Goal: Information Seeking & Learning: Check status

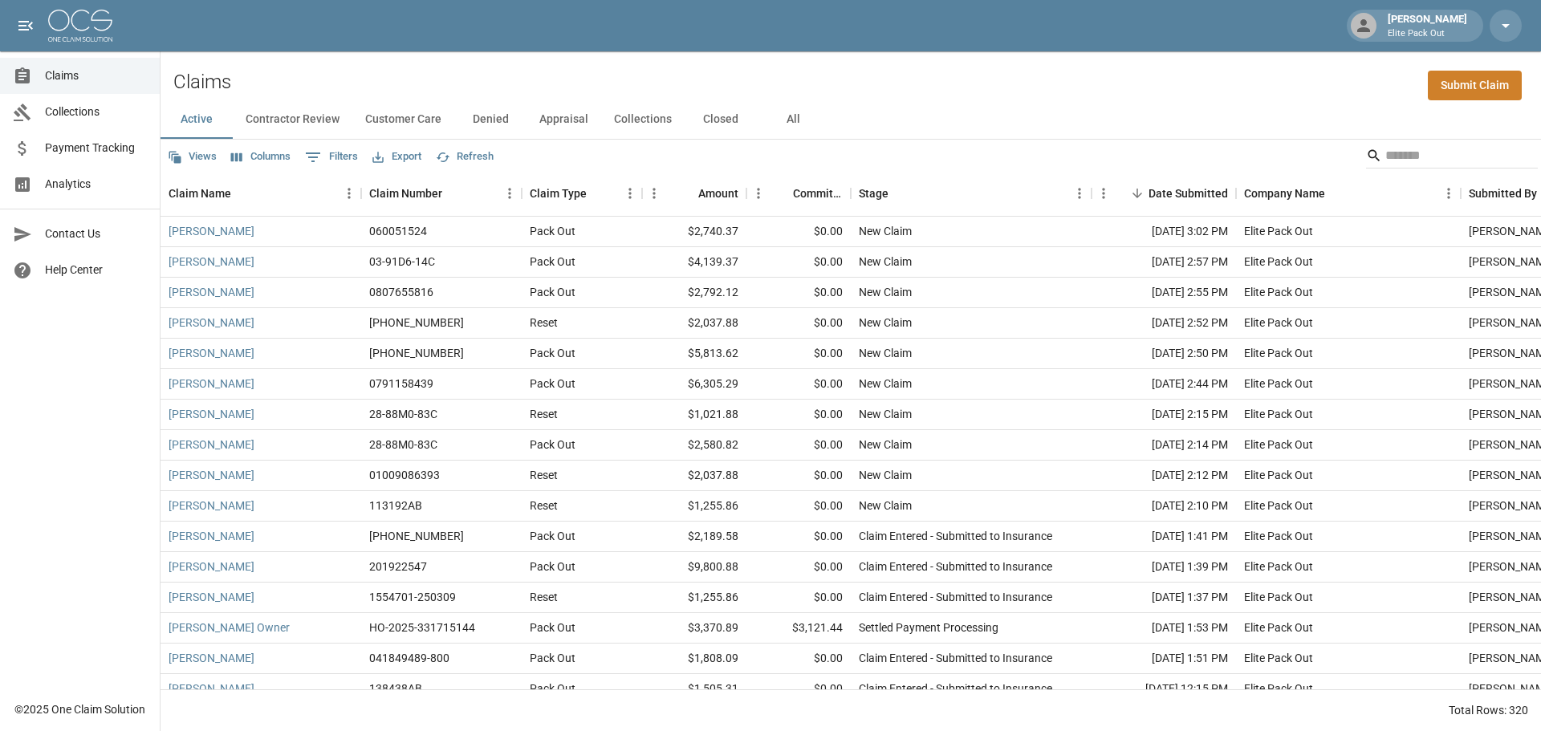
click at [797, 119] on button "All" at bounding box center [793, 119] width 72 height 39
click at [1386, 165] on input "Search" at bounding box center [1450, 156] width 128 height 26
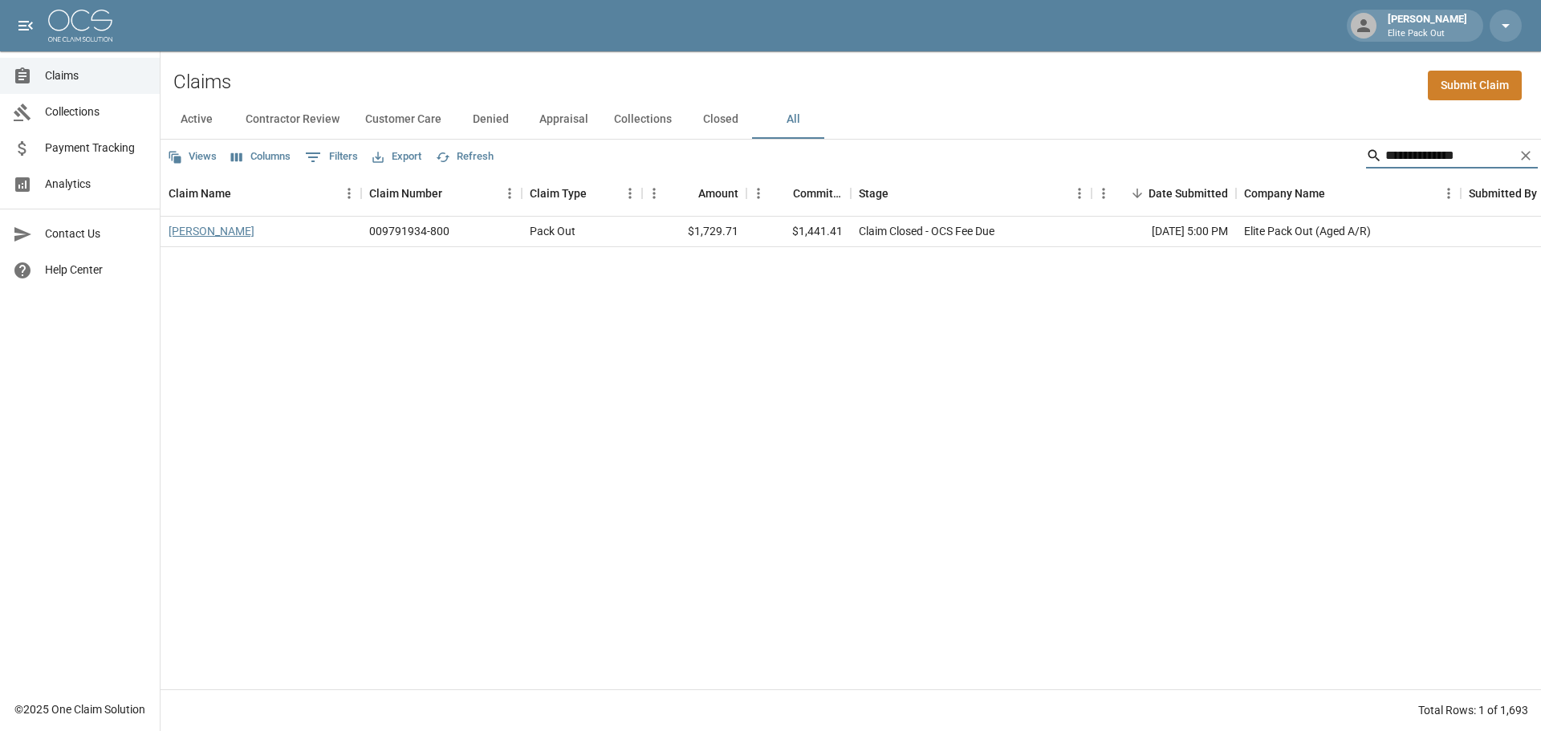
type input "**********"
click at [203, 232] on link "[PERSON_NAME]" at bounding box center [212, 231] width 86 height 16
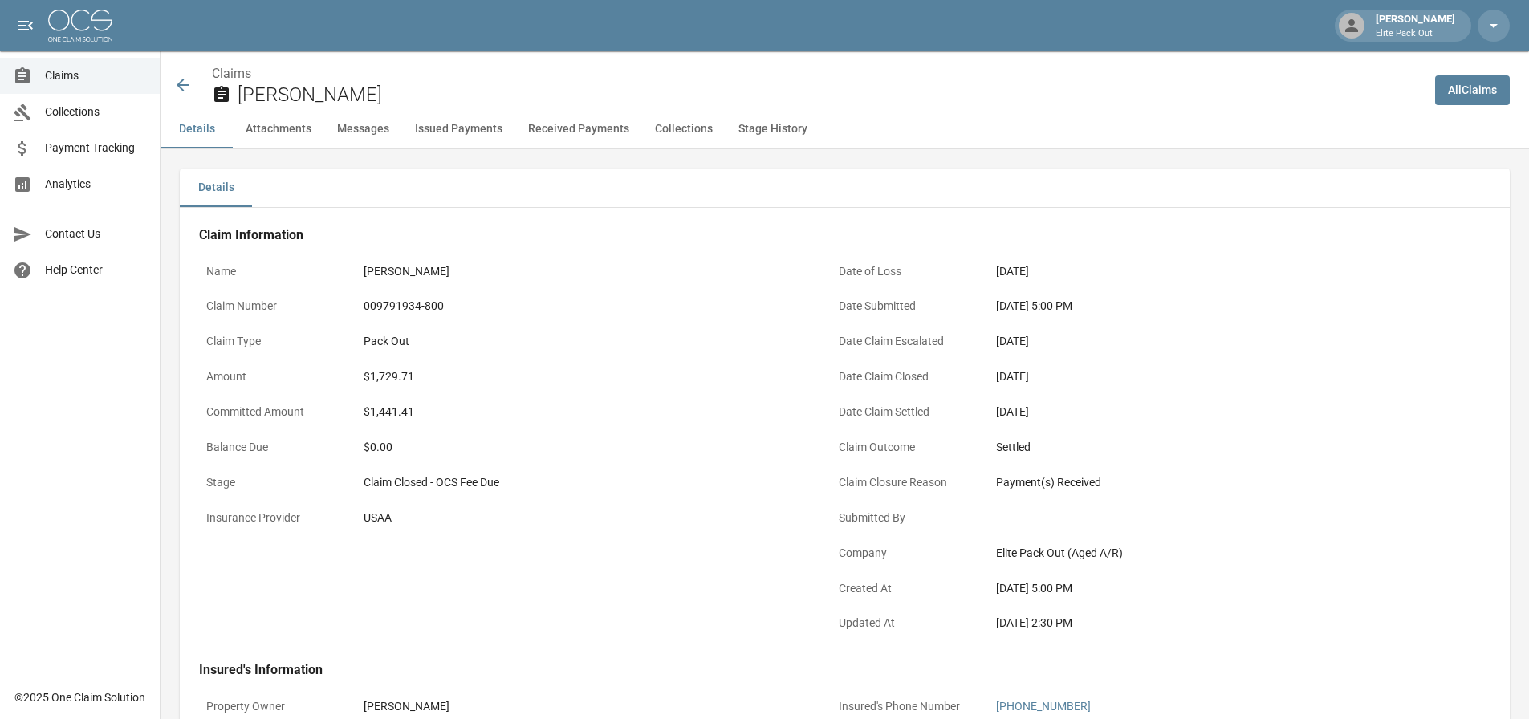
click at [396, 306] on div "009791934-800" at bounding box center [585, 306] width 442 height 17
copy div "009791934-800"
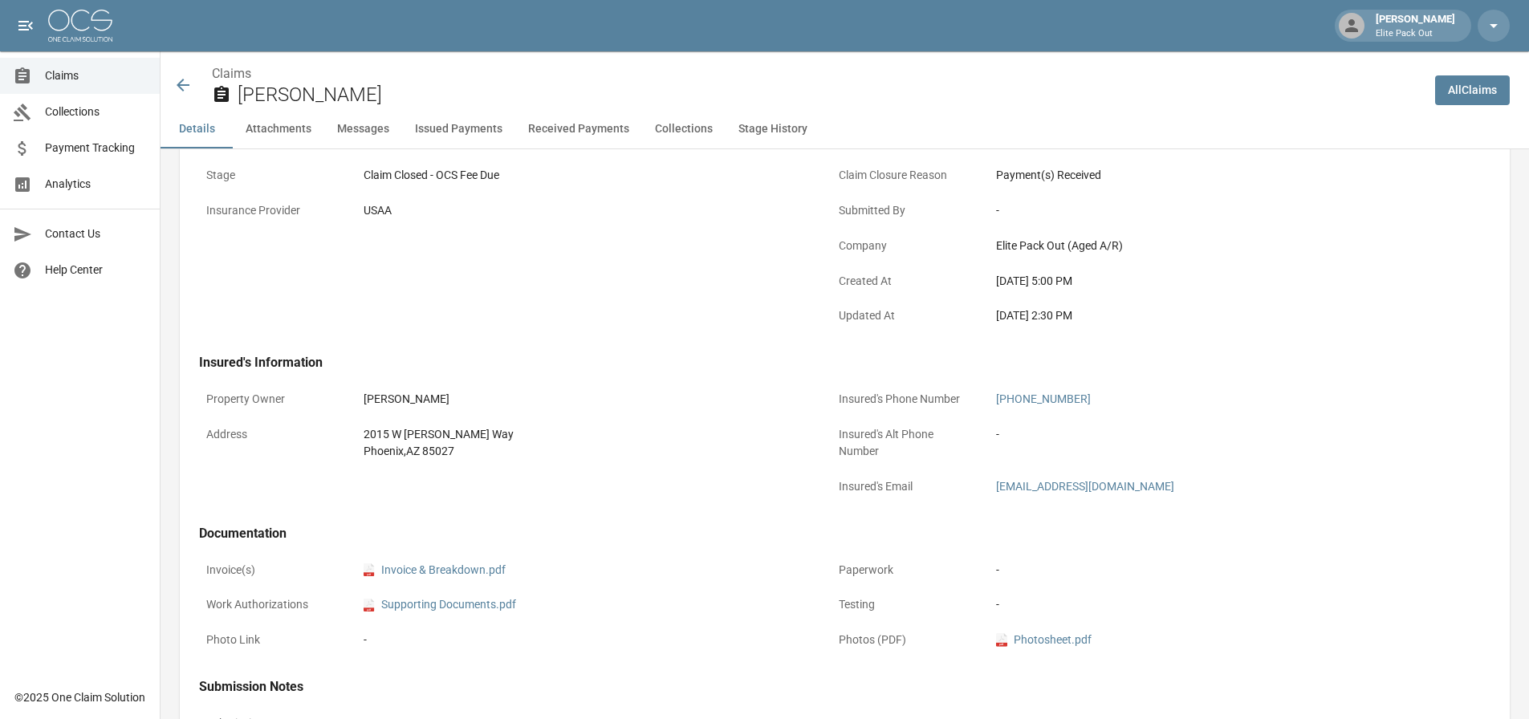
scroll to position [321, 0]
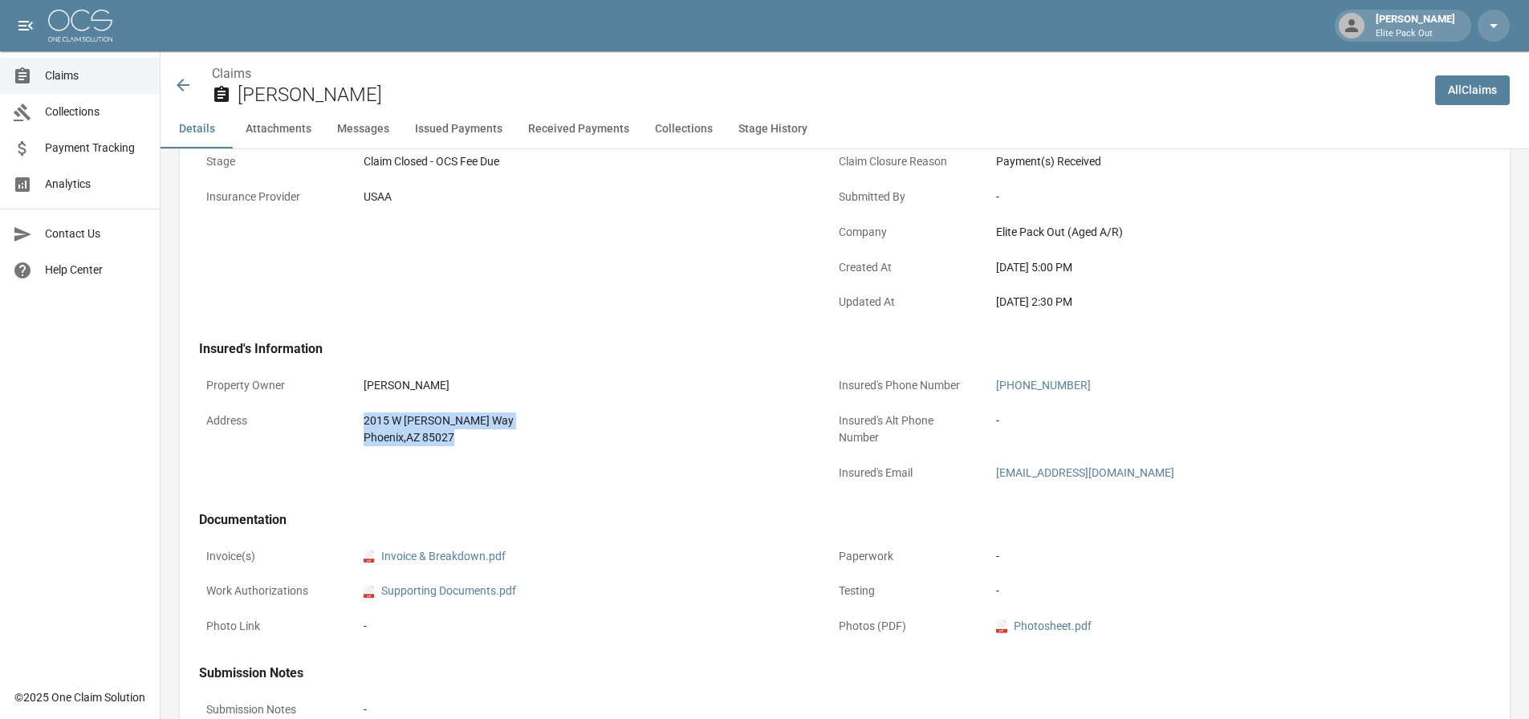
drag, startPoint x: 369, startPoint y: 422, endPoint x: 461, endPoint y: 437, distance: 93.5
click at [461, 437] on div "[STREET_ADDRESS][PERSON_NAME]" at bounding box center [584, 429] width 456 height 48
copy div "[STREET_ADDRESS][PERSON_NAME]"
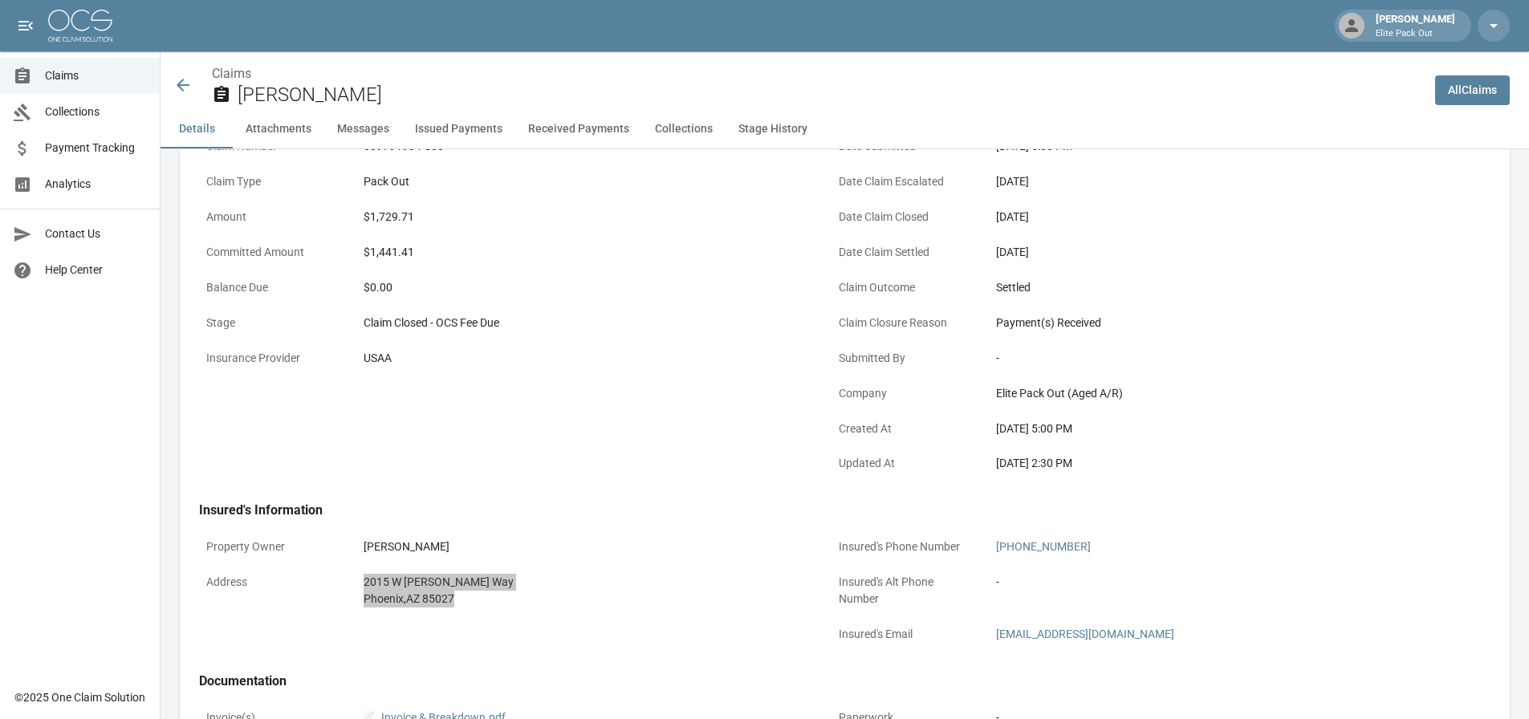
scroll to position [0, 0]
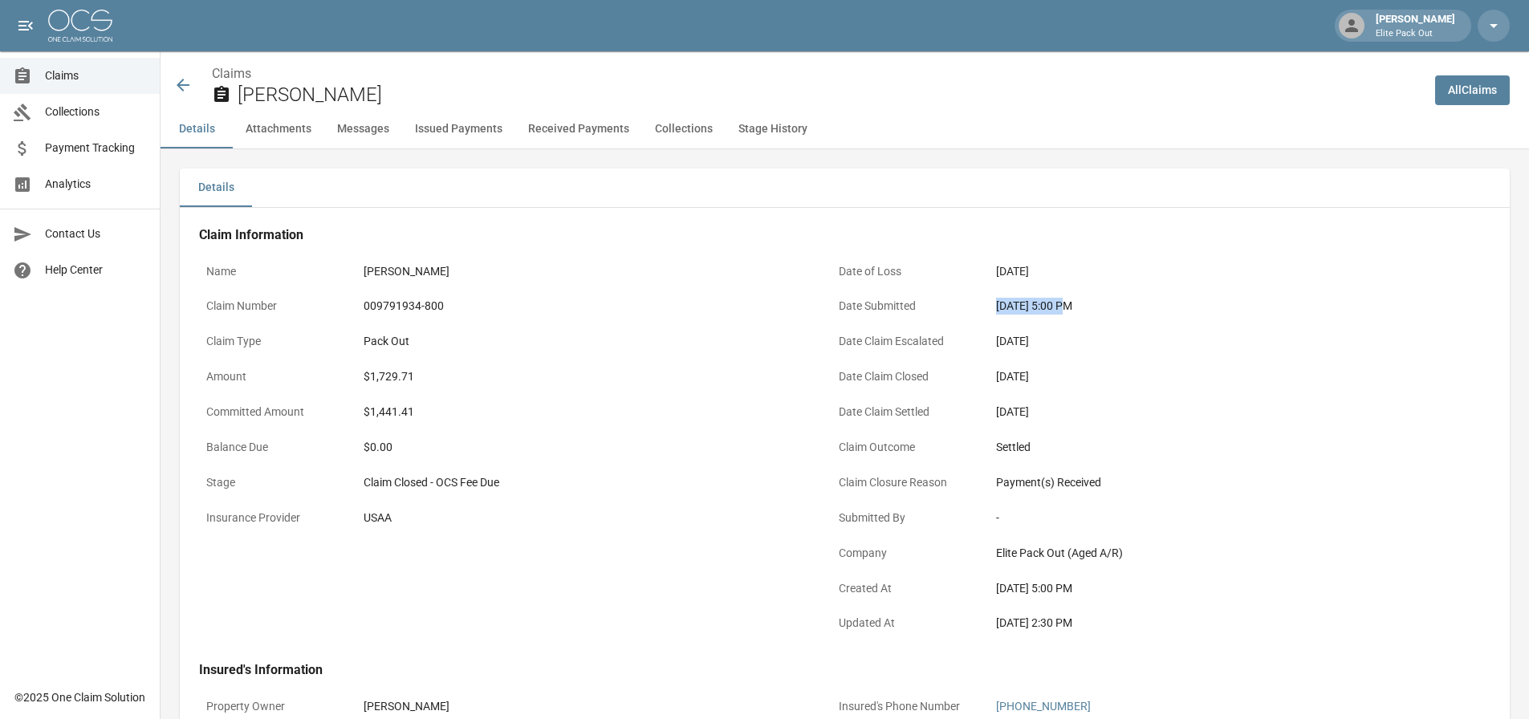
drag, startPoint x: 996, startPoint y: 298, endPoint x: 1060, endPoint y: 312, distance: 65.1
click at [1060, 312] on div "[DATE] 5:00 PM" at bounding box center [1217, 306] width 442 height 17
copy div "[DATE]"
click at [393, 369] on div "$1,729.71" at bounding box center [585, 377] width 442 height 17
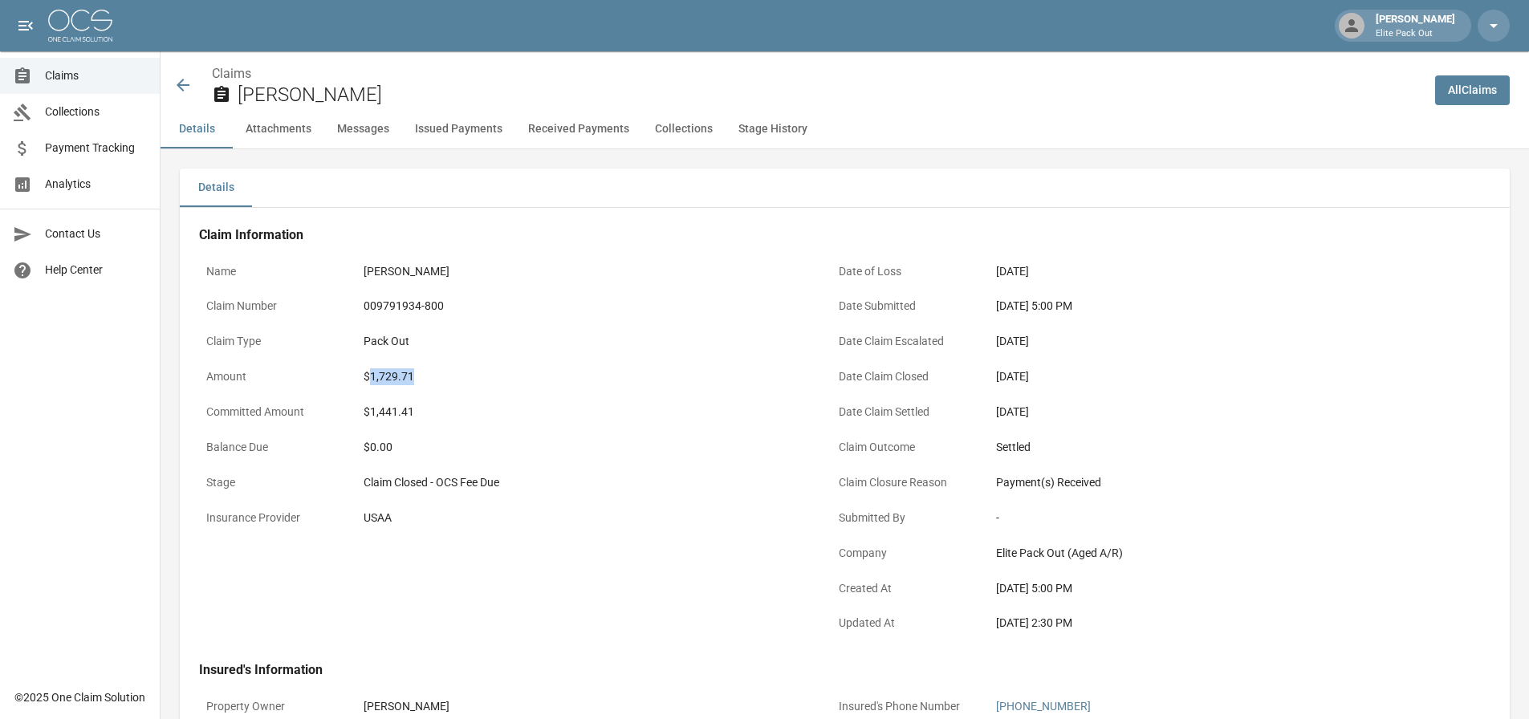
copy div "1,729.71"
click at [181, 85] on icon at bounding box center [183, 85] width 13 height 13
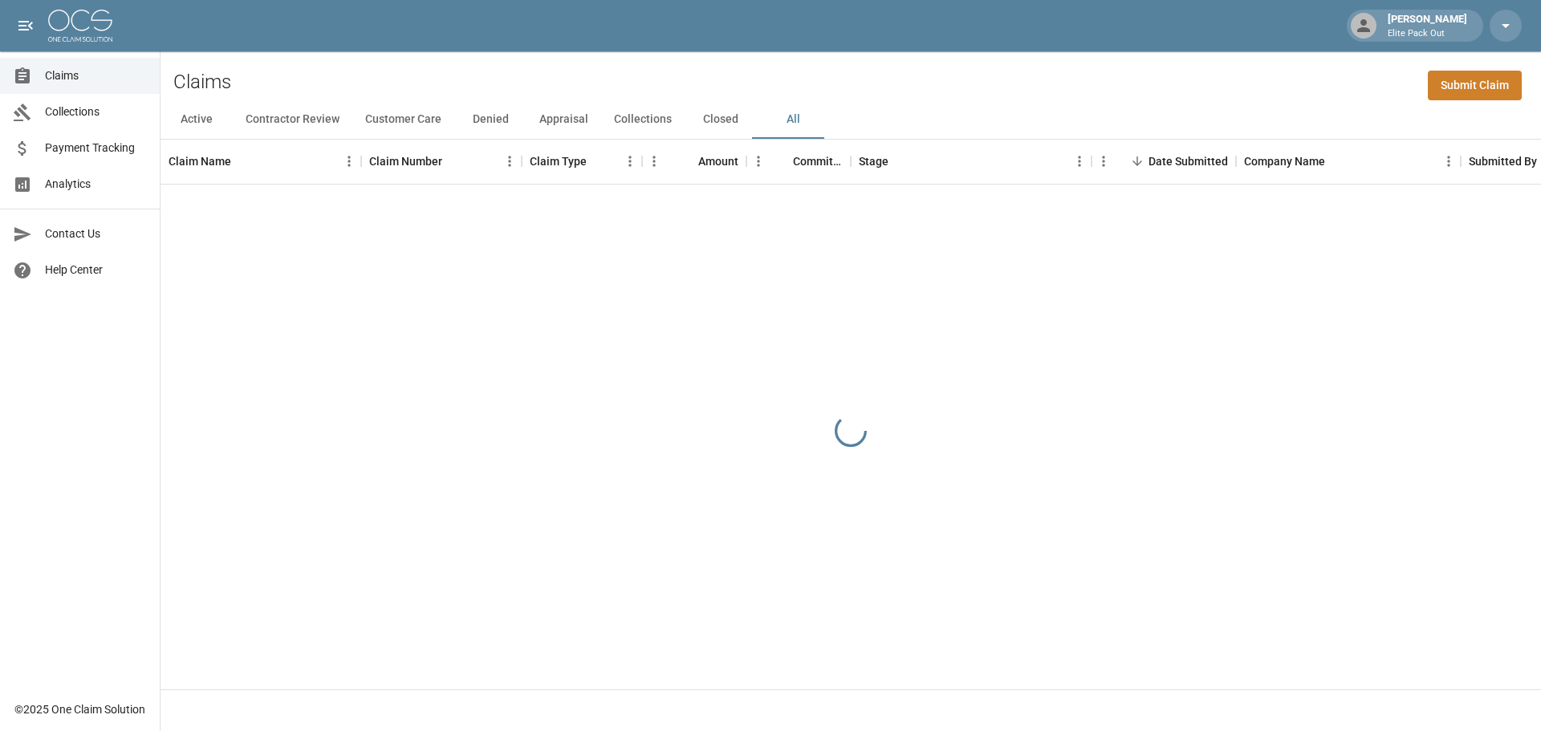
click at [1098, 69] on div "Claims Submit Claim" at bounding box center [851, 75] width 1381 height 49
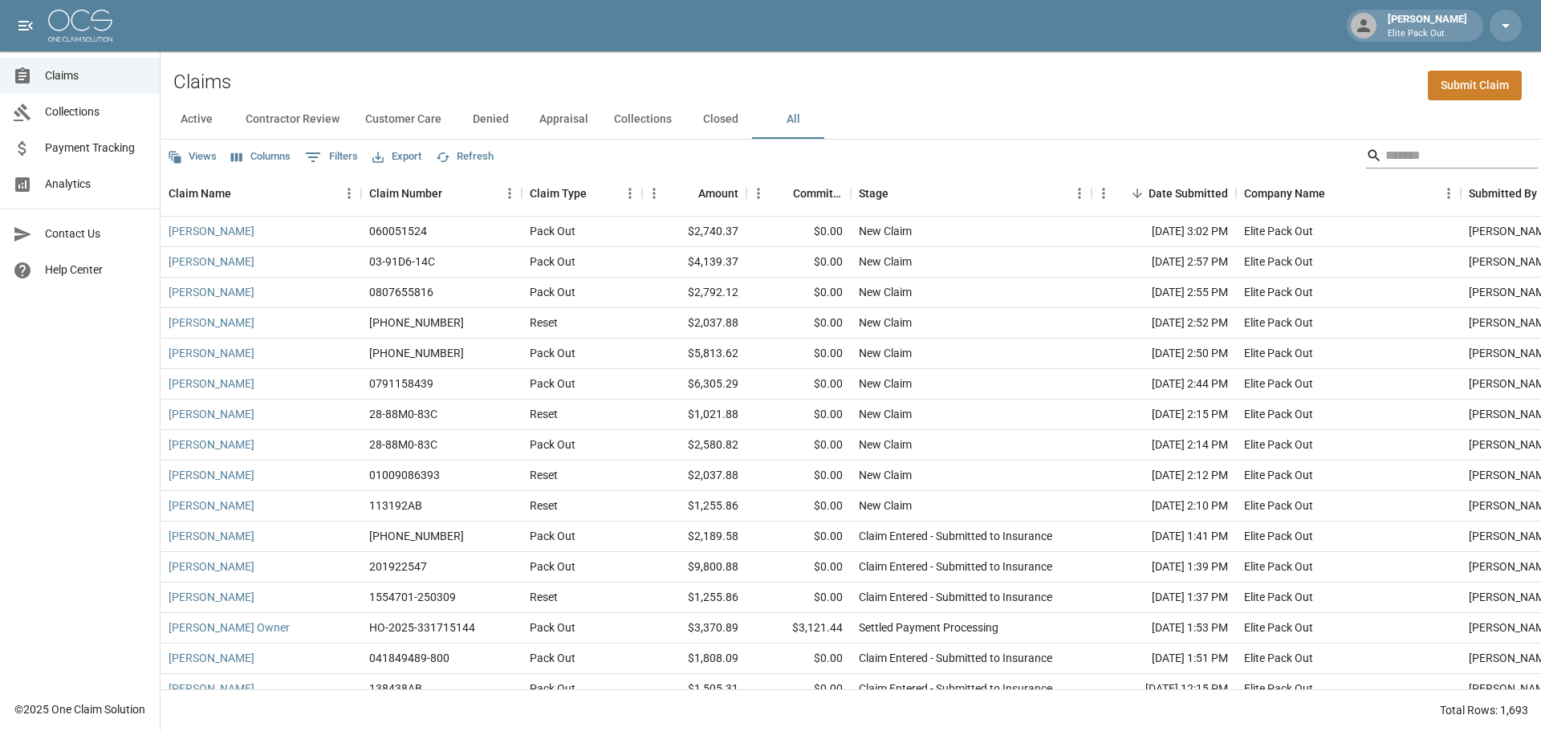
click at [1390, 149] on input "Search" at bounding box center [1450, 156] width 128 height 26
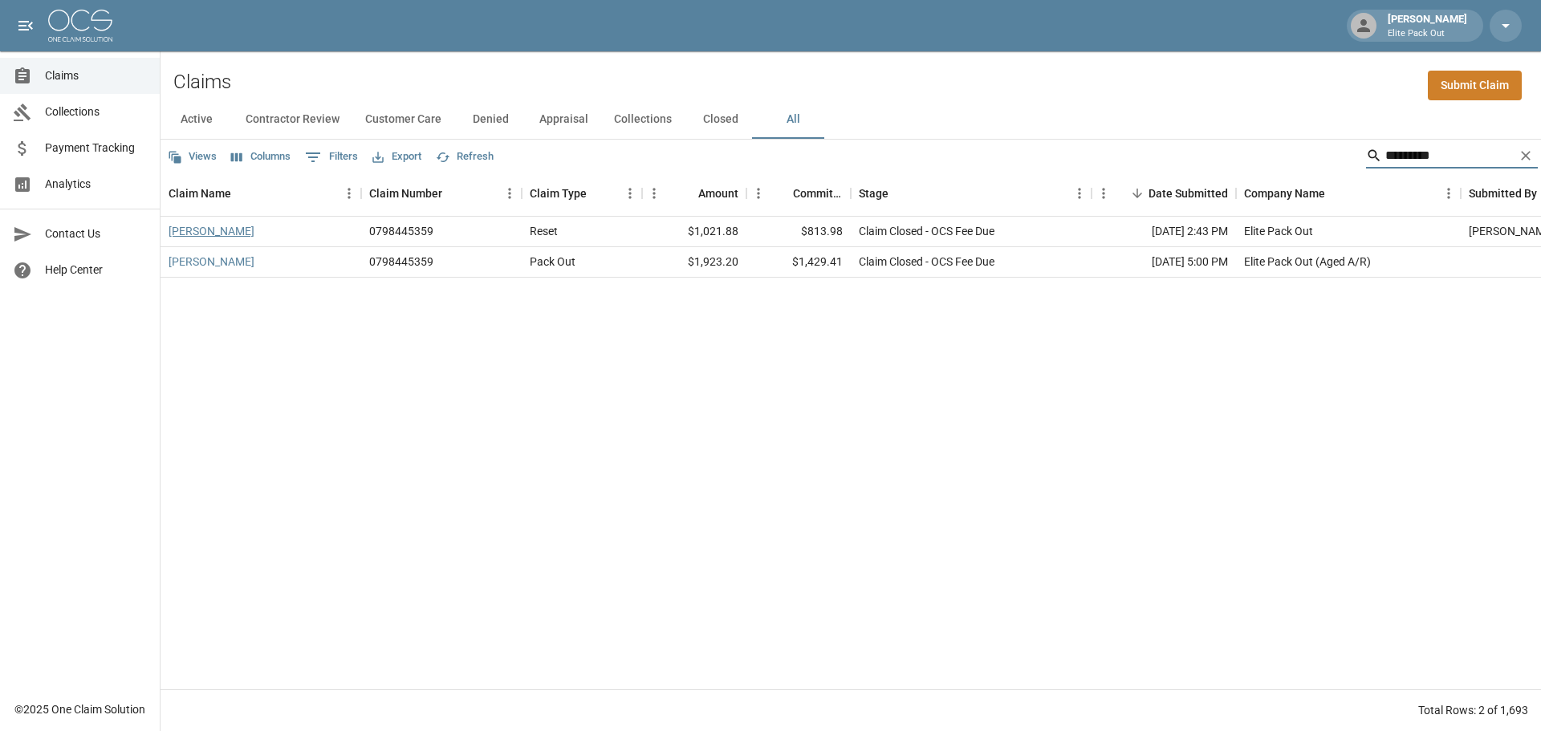
type input "*********"
click at [223, 234] on link "[PERSON_NAME]" at bounding box center [212, 231] width 86 height 16
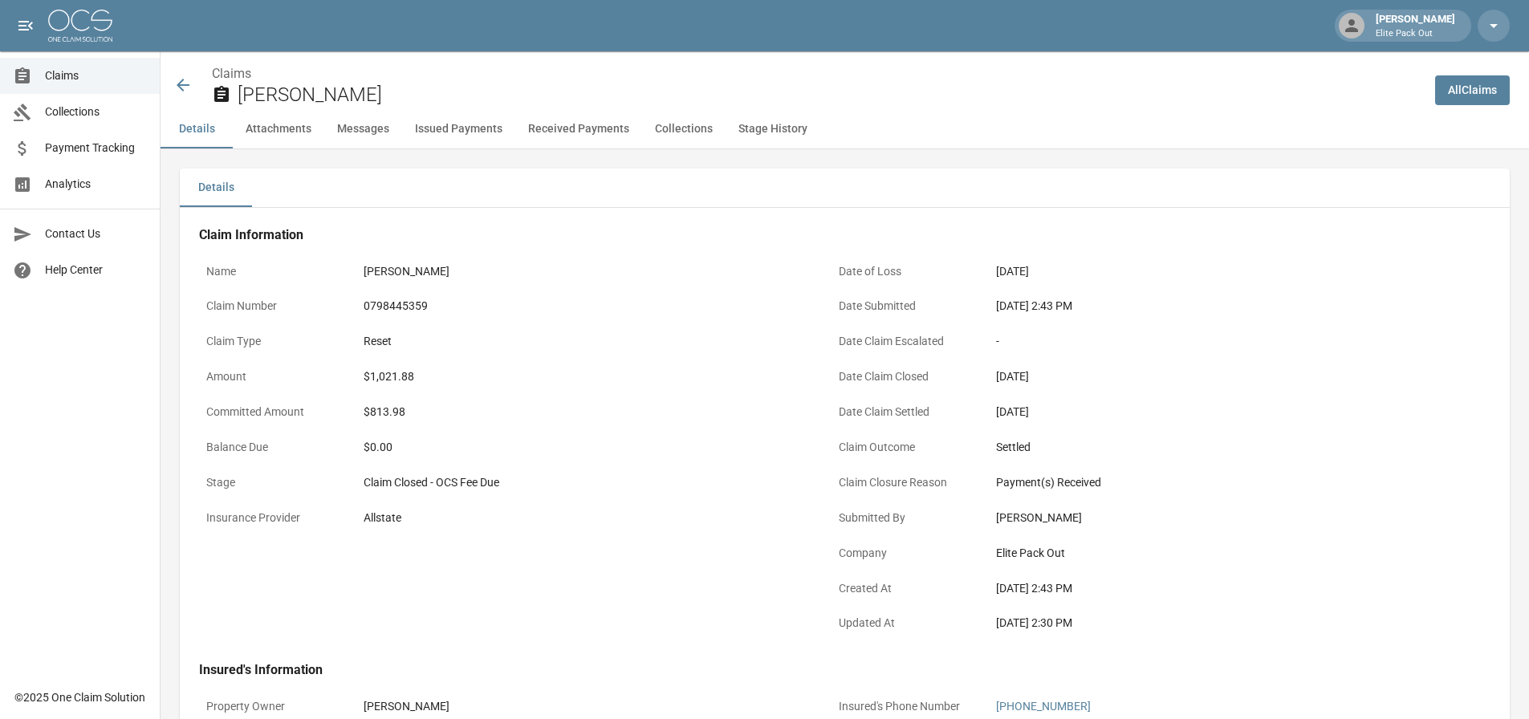
click at [388, 307] on div "0798445359" at bounding box center [585, 306] width 442 height 17
copy div "0798445359"
click at [386, 370] on div "$1,021.88" at bounding box center [585, 377] width 442 height 17
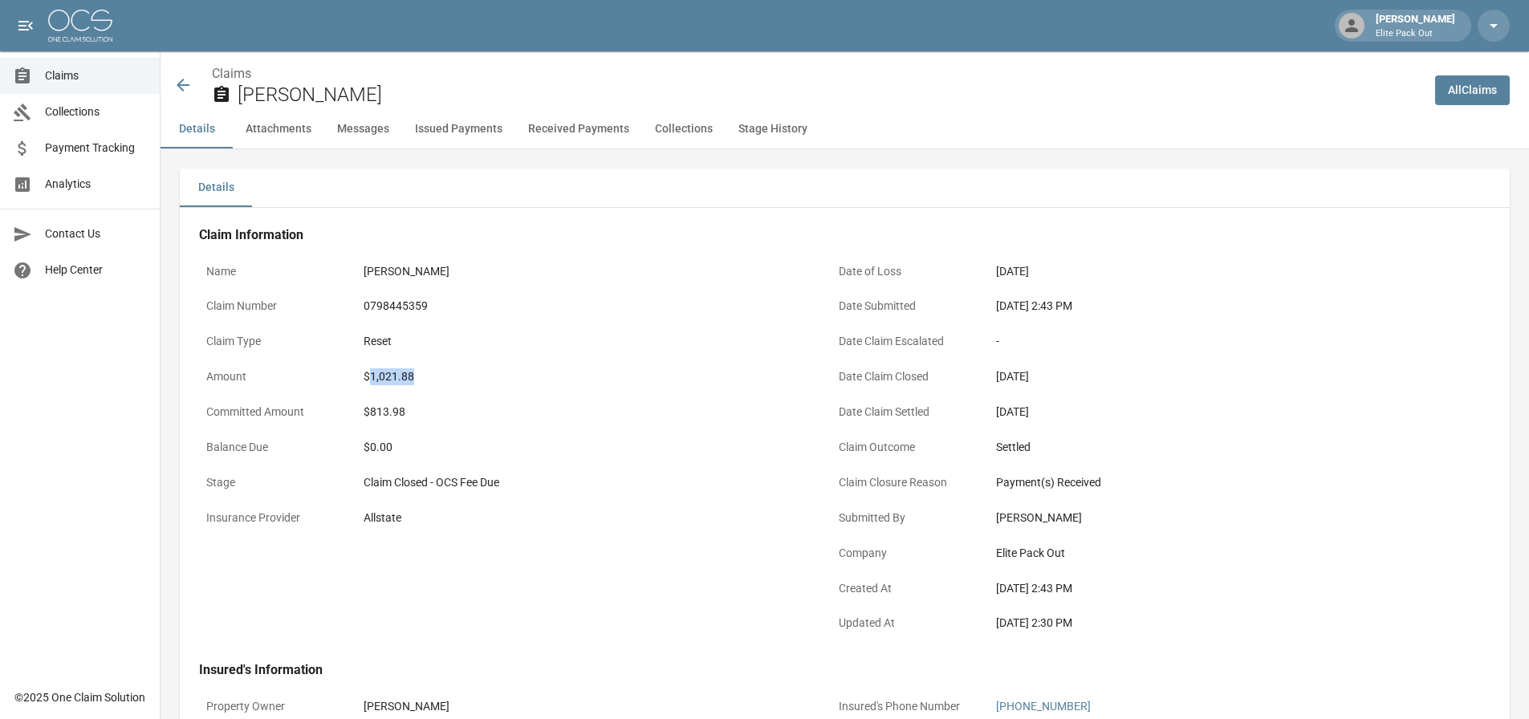
click at [386, 370] on div "$1,021.88" at bounding box center [585, 377] width 442 height 17
copy div "$1,021.88"
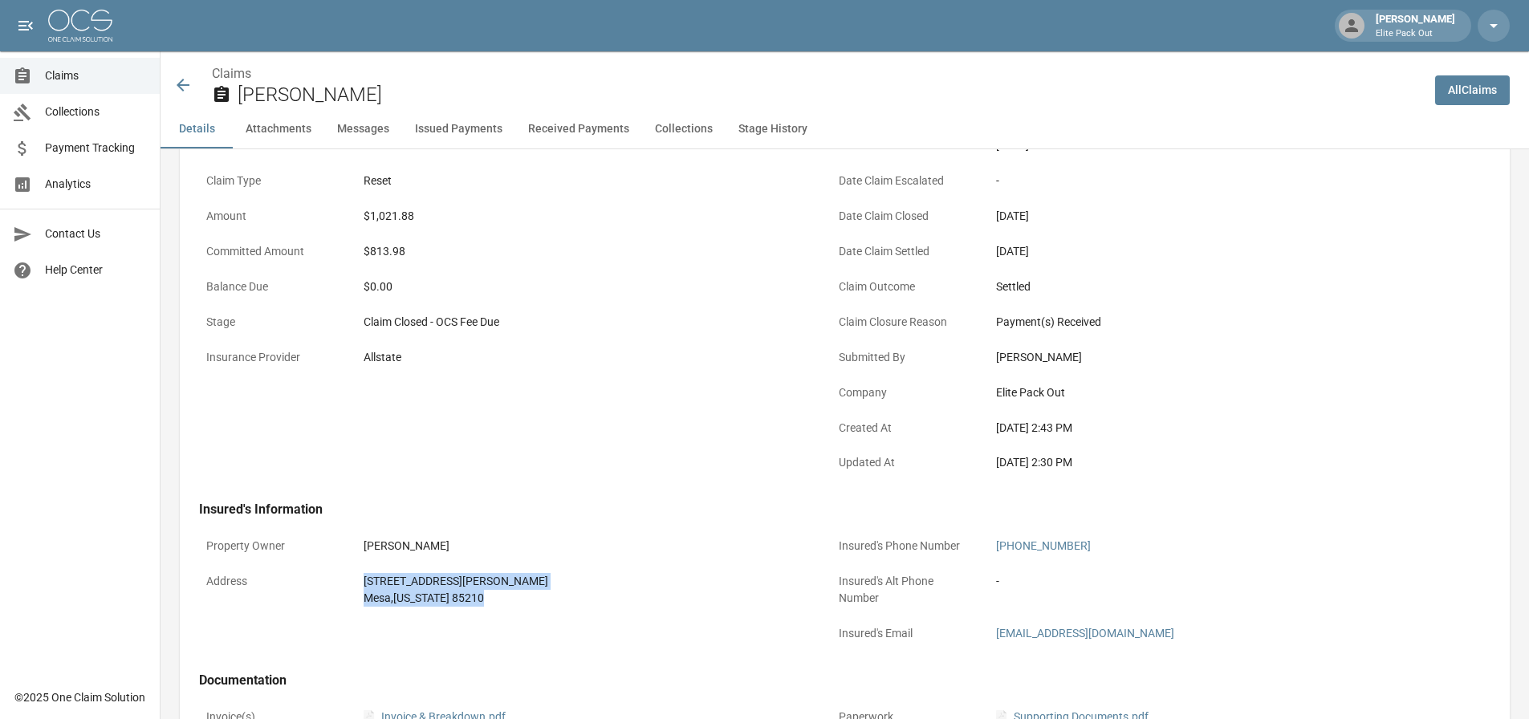
drag, startPoint x: 348, startPoint y: 577, endPoint x: 499, endPoint y: 602, distance: 153.8
click at [499, 602] on div "Address [STREET_ADDRESS][PERSON_NAME][US_STATE]" at bounding box center [505, 590] width 613 height 48
copy div "[STREET_ADDRESS][PERSON_NAME][US_STATE]"
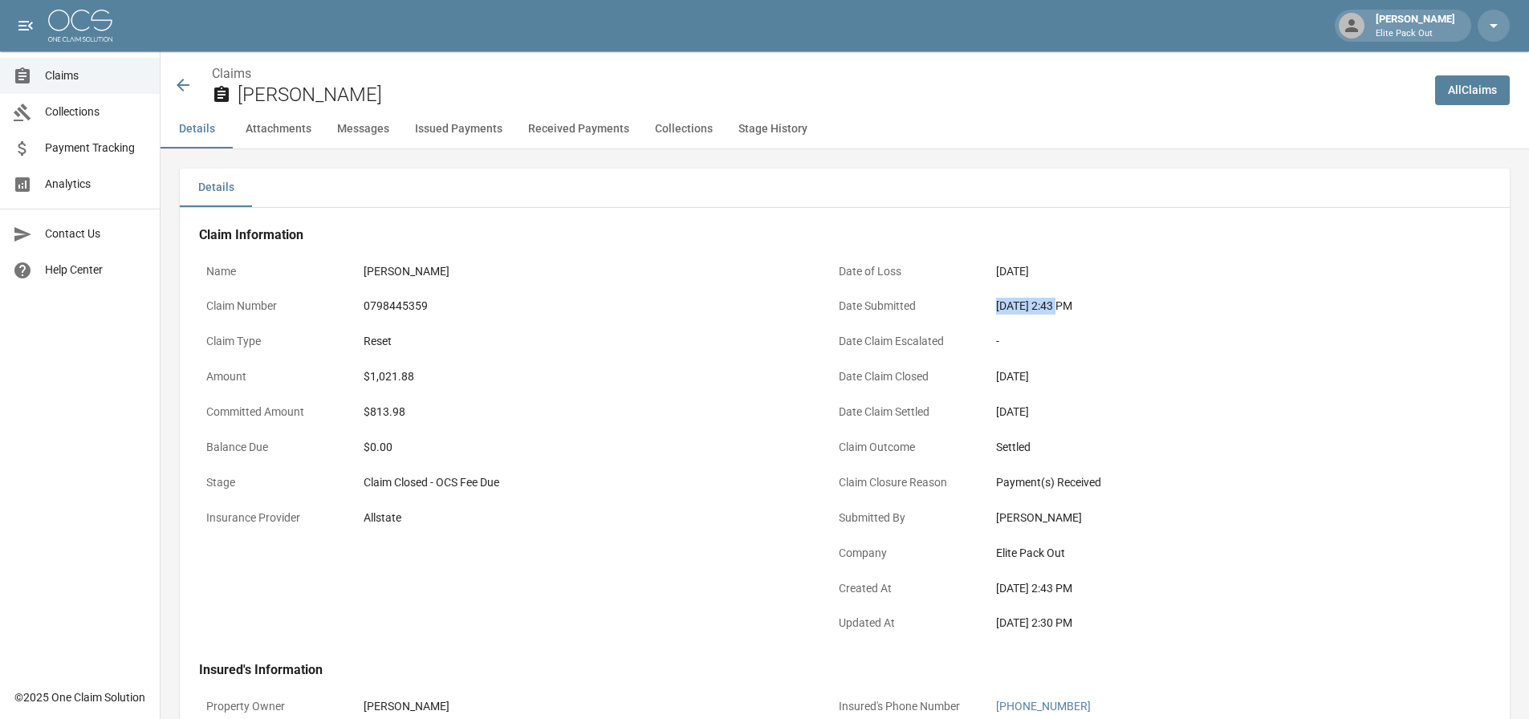
drag, startPoint x: 990, startPoint y: 308, endPoint x: 1060, endPoint y: 307, distance: 69.9
click at [1060, 307] on div "[DATE] 2:43 PM" at bounding box center [1217, 306] width 456 height 31
copy div "[DATE]"
click at [173, 79] on icon at bounding box center [182, 84] width 19 height 19
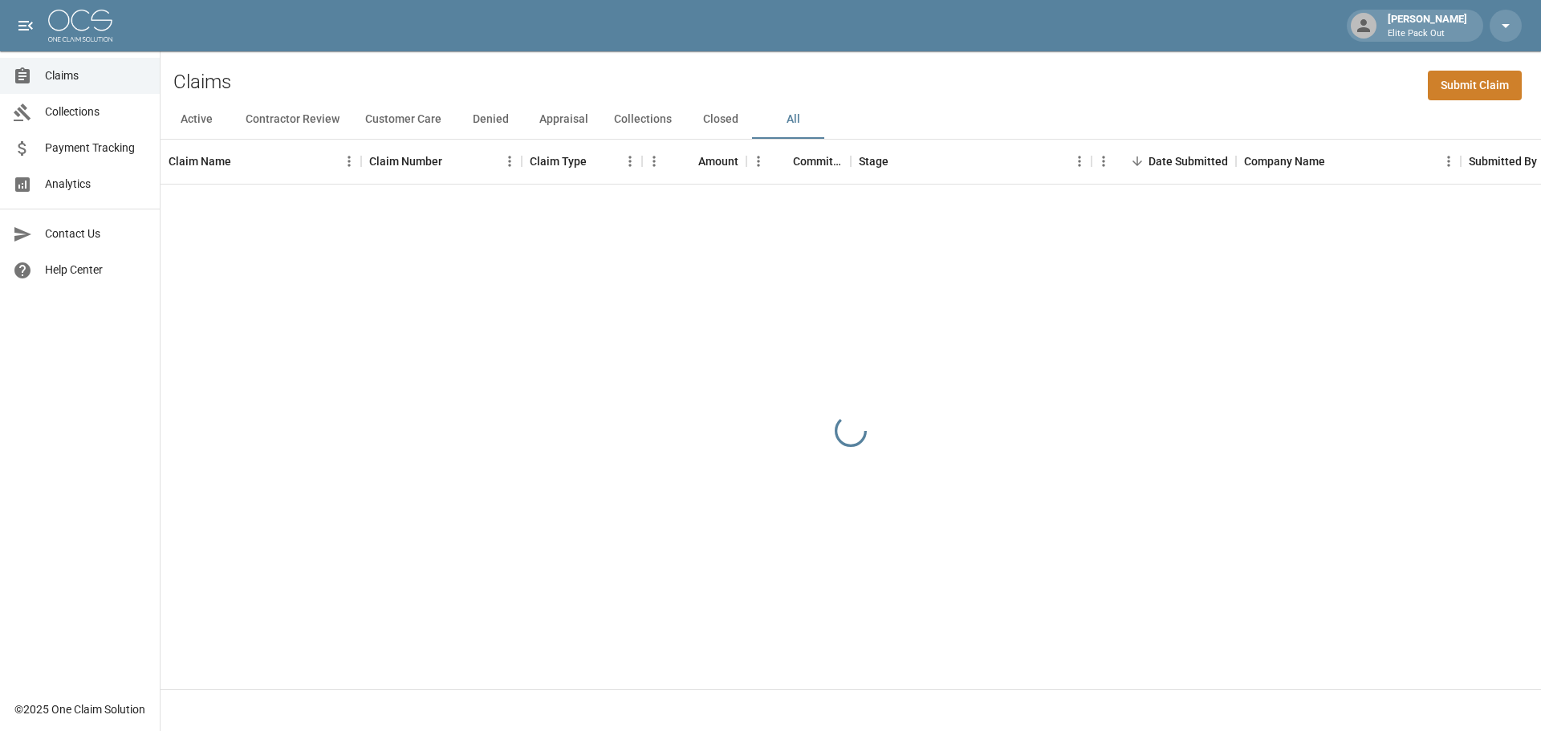
click at [1111, 94] on div "Claims Submit Claim" at bounding box center [851, 75] width 1381 height 49
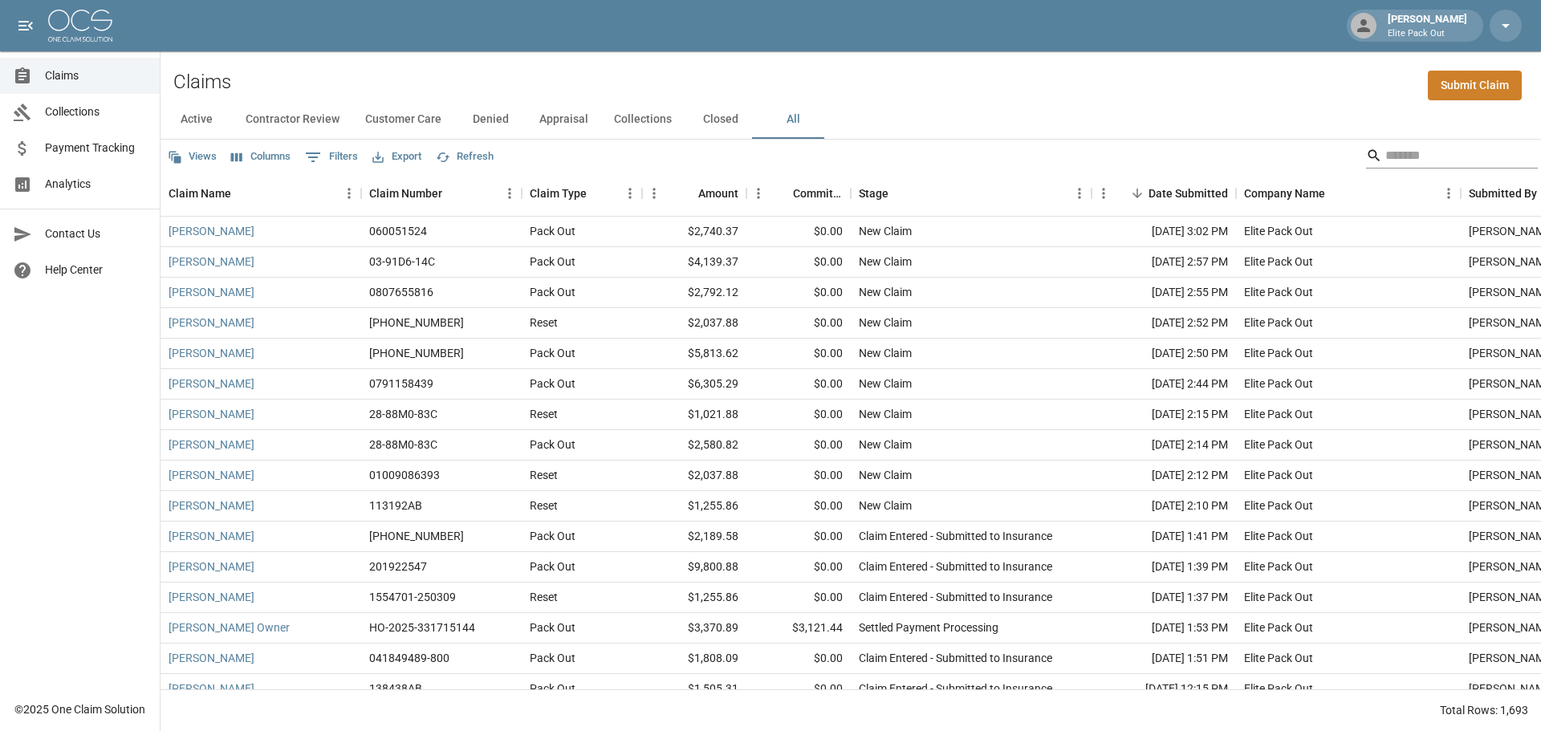
click at [1408, 165] on input "Search" at bounding box center [1450, 156] width 128 height 26
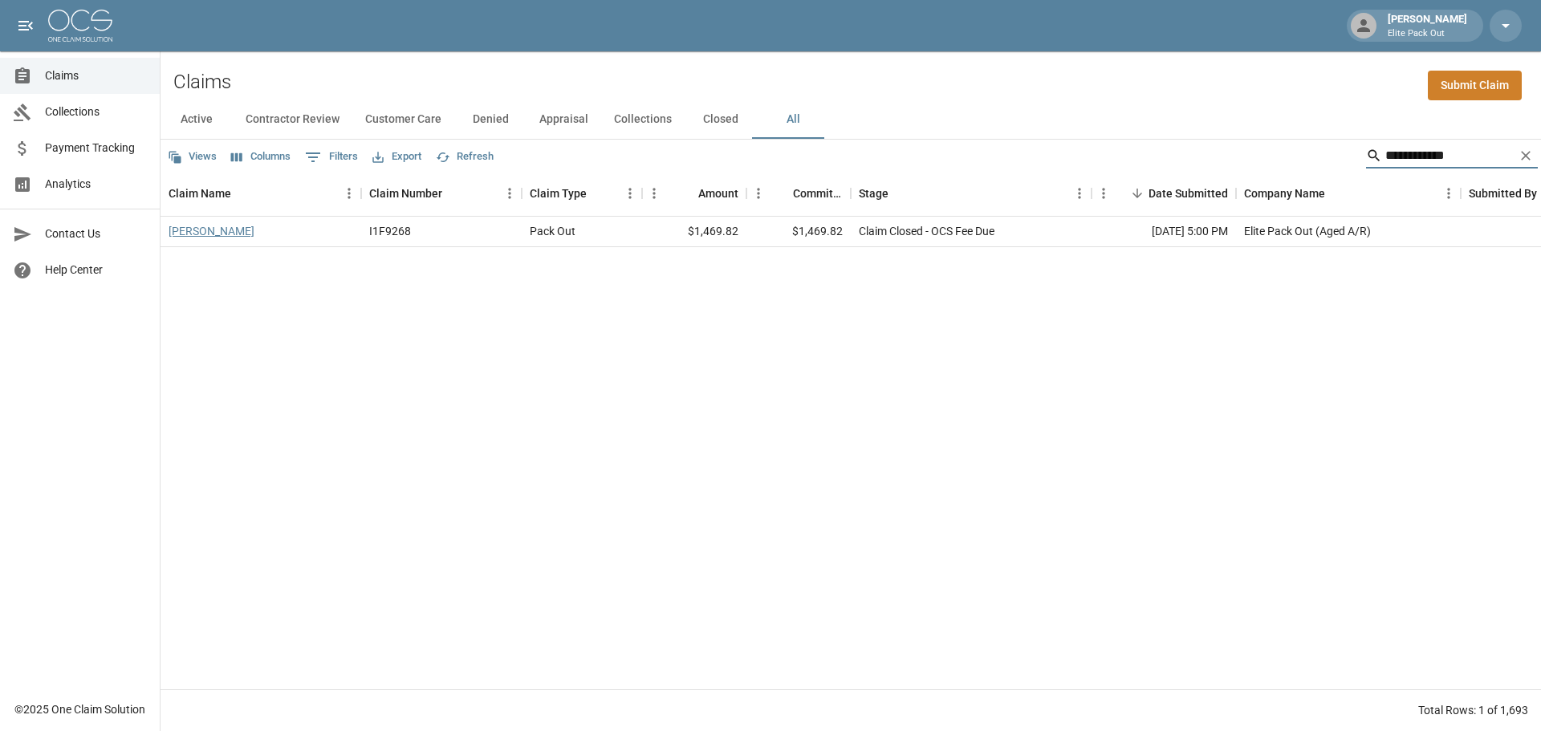
type input "**********"
click at [222, 230] on link "[PERSON_NAME]" at bounding box center [212, 231] width 86 height 16
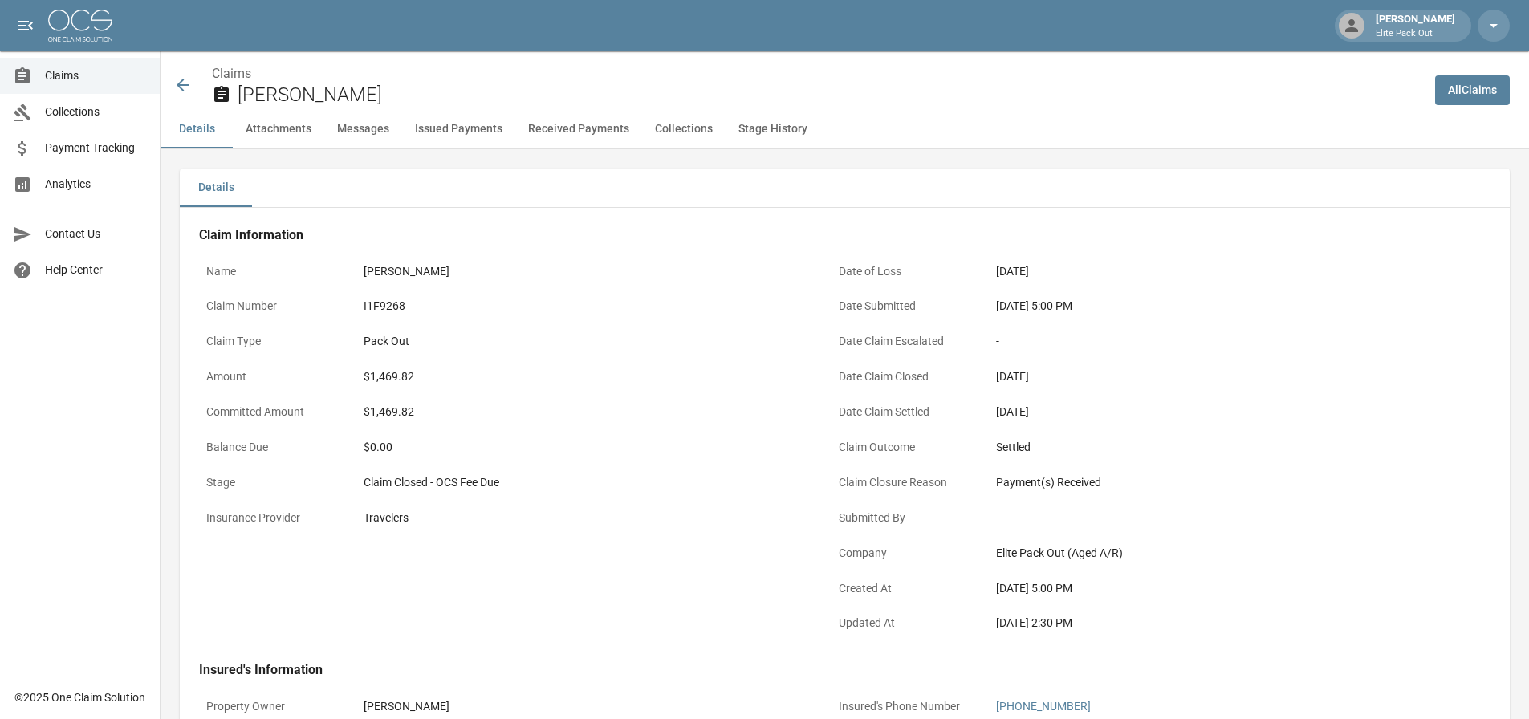
click at [381, 308] on div "I1F9268" at bounding box center [585, 306] width 442 height 17
copy div "I1F9268"
drag, startPoint x: 996, startPoint y: 312, endPoint x: 1052, endPoint y: 309, distance: 55.4
click at [1052, 309] on div "[DATE] 5:00 PM" at bounding box center [1217, 306] width 442 height 17
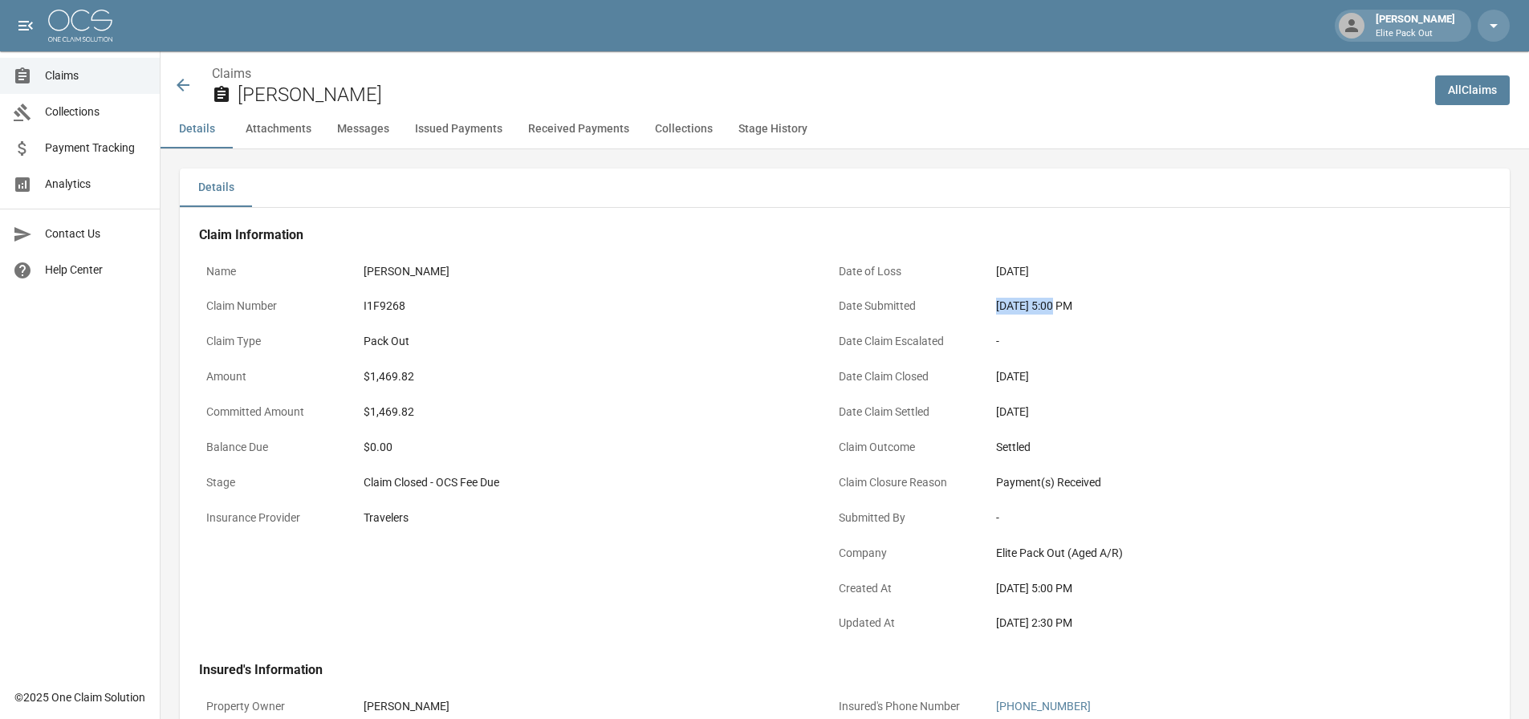
copy div "[DATE]"
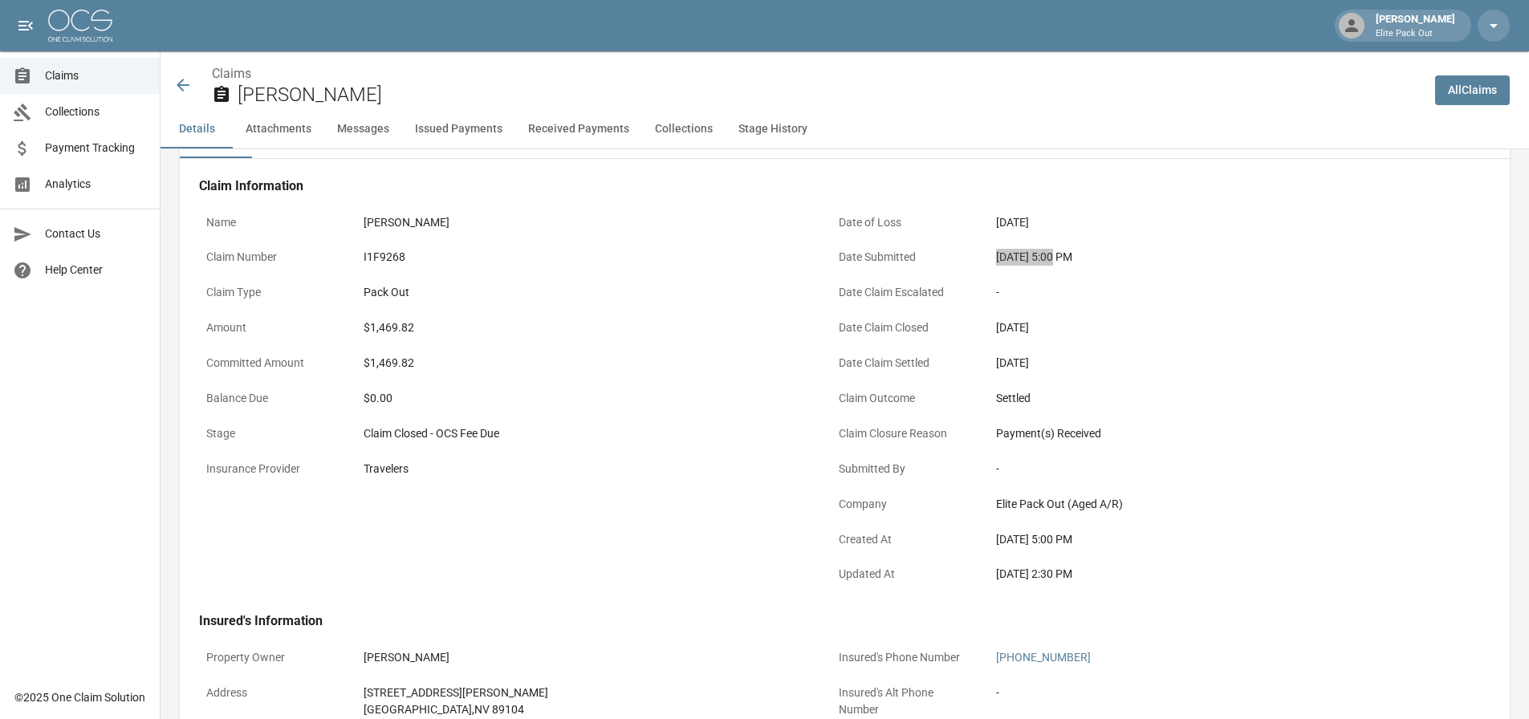
scroll to position [321, 0]
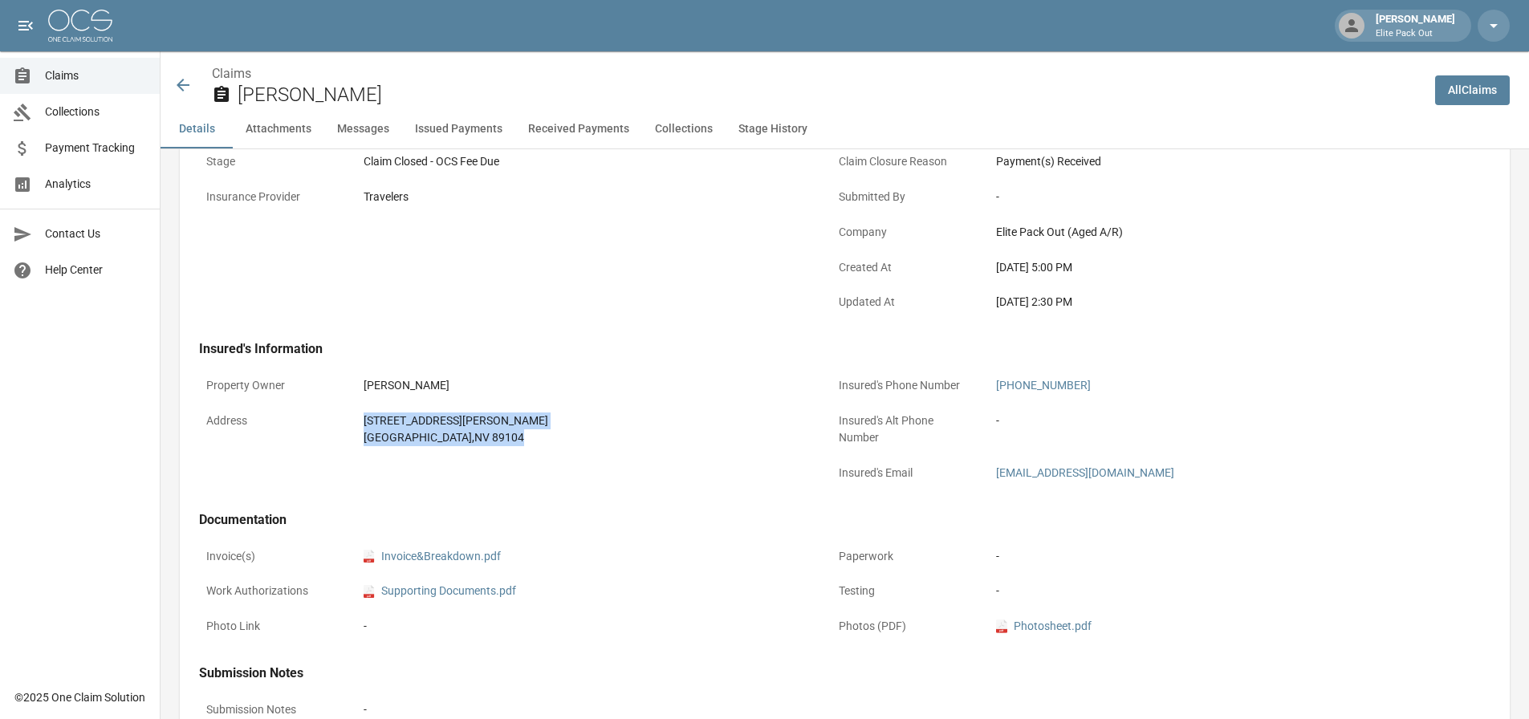
drag, startPoint x: 354, startPoint y: 428, endPoint x: 497, endPoint y: 438, distance: 143.3
click at [497, 438] on div "Address [STREET_ADDRESS][PERSON_NAME]" at bounding box center [505, 429] width 613 height 48
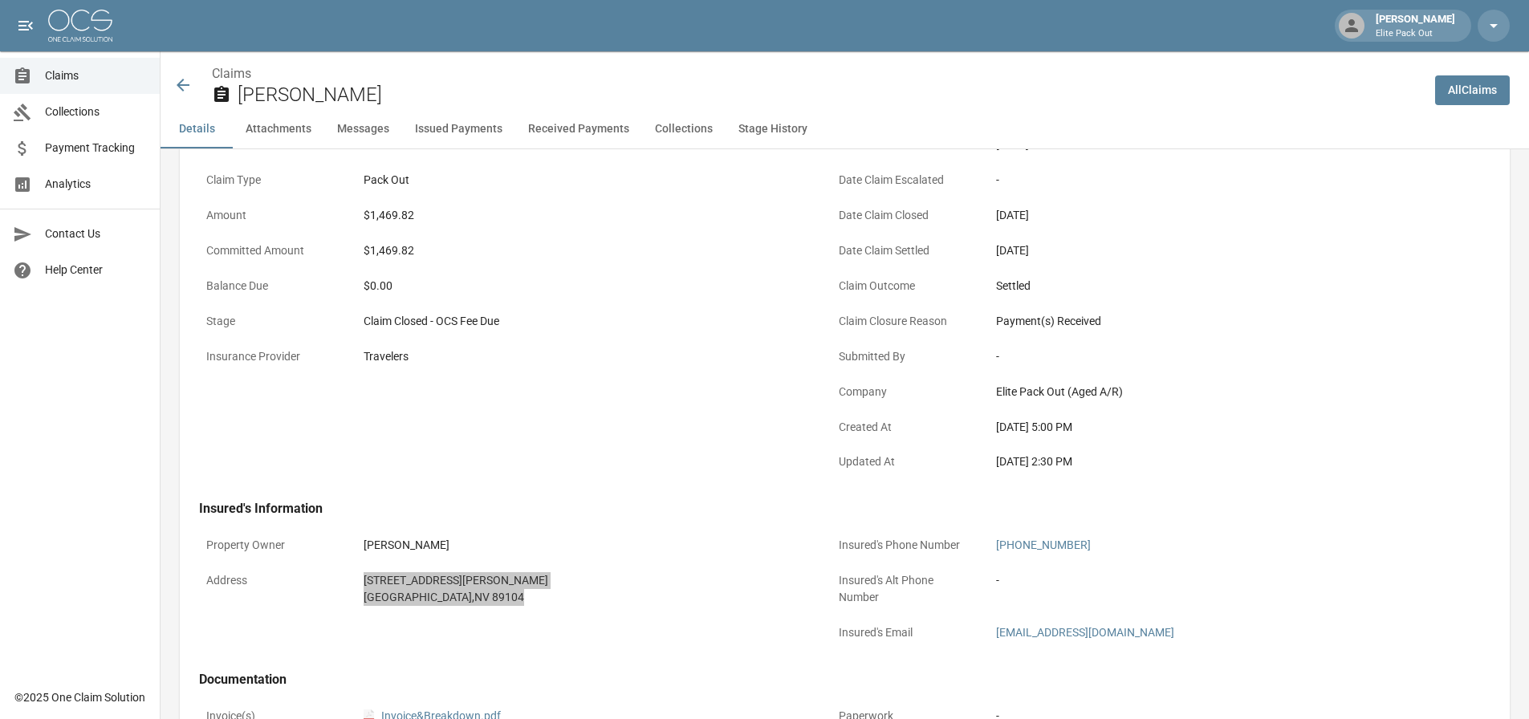
scroll to position [0, 0]
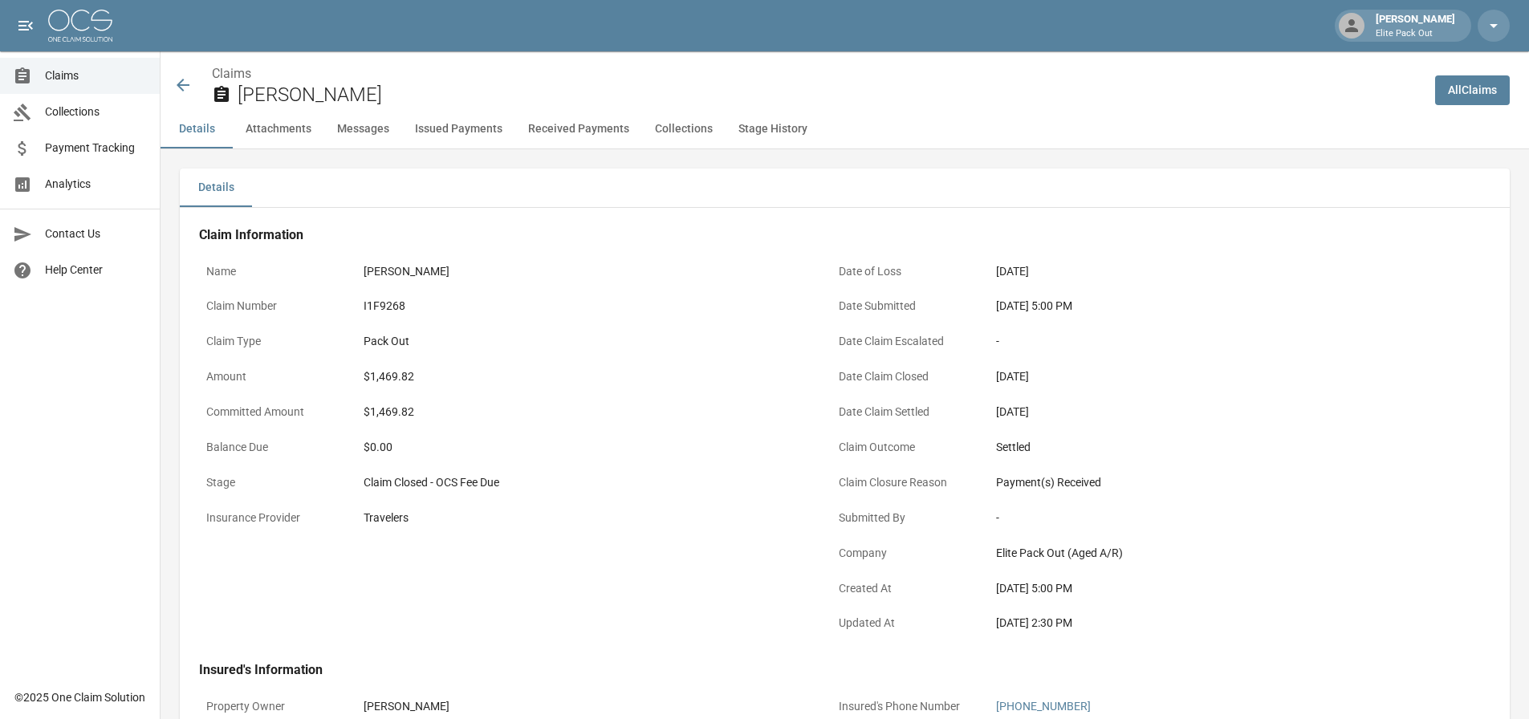
click at [397, 379] on div "$1,469.82" at bounding box center [585, 377] width 442 height 17
click at [185, 78] on icon at bounding box center [182, 84] width 19 height 19
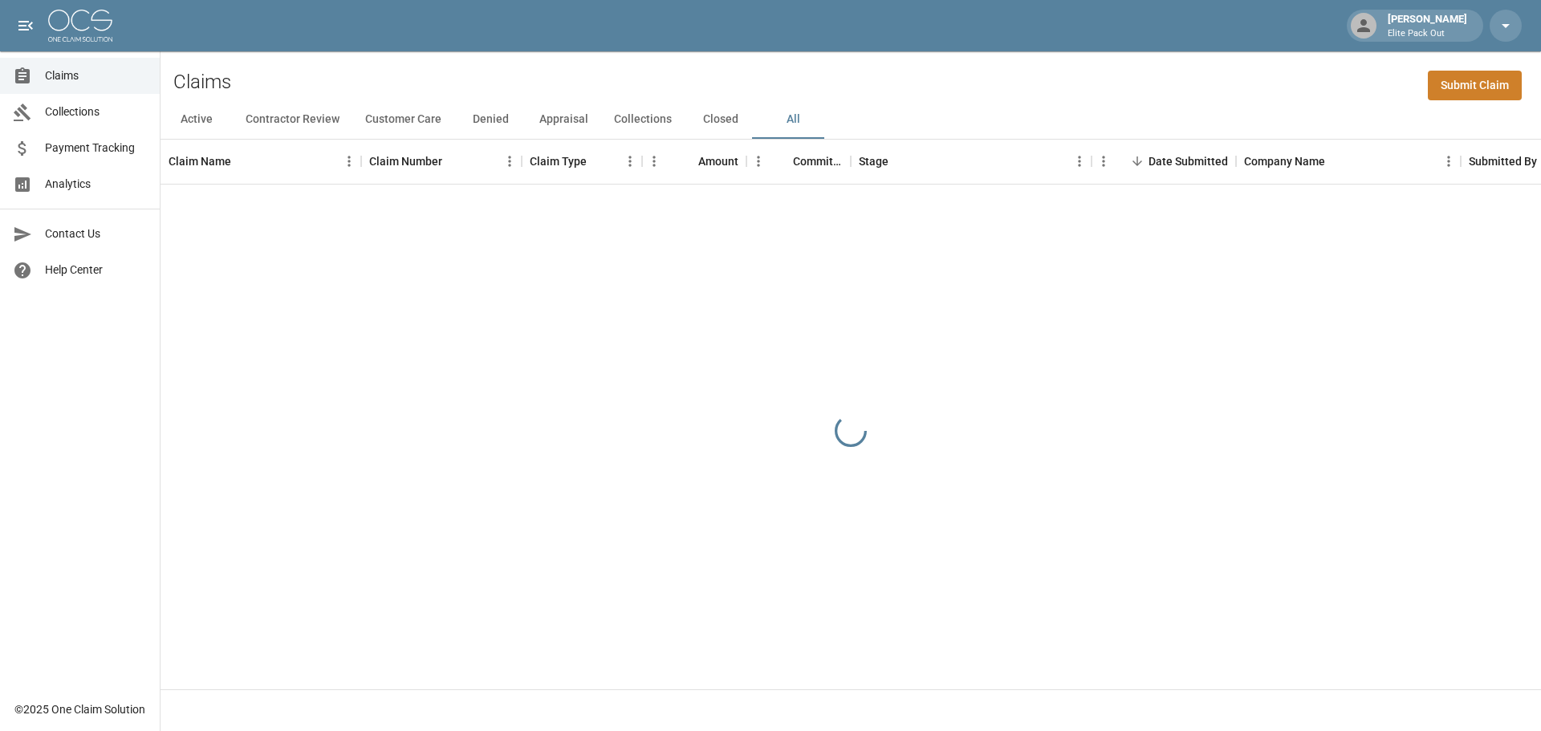
click at [1217, 87] on div "Claims Submit Claim" at bounding box center [851, 75] width 1381 height 49
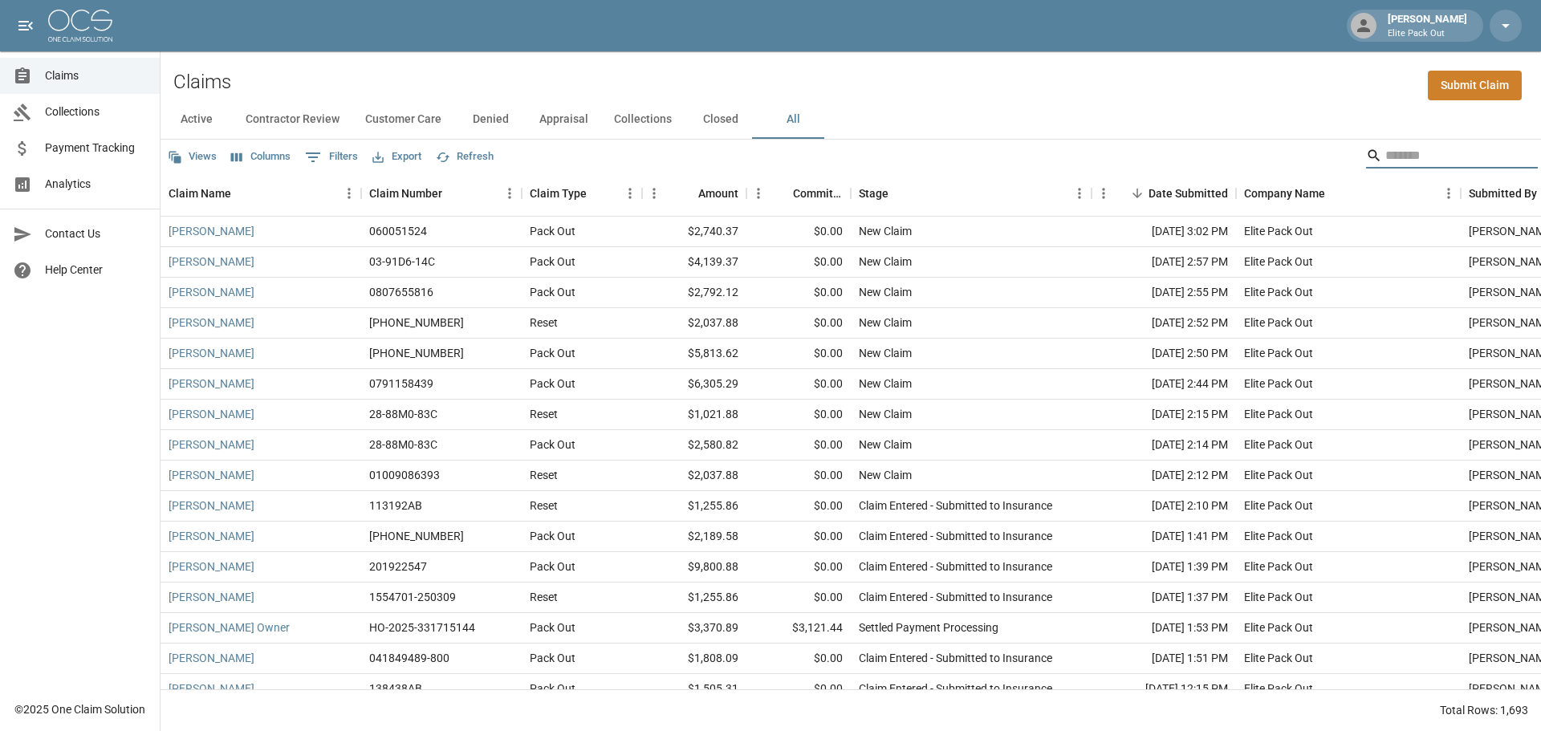
drag, startPoint x: 1377, startPoint y: 153, endPoint x: 1371, endPoint y: 146, distance: 8.5
click at [1386, 153] on input "Search" at bounding box center [1450, 156] width 128 height 26
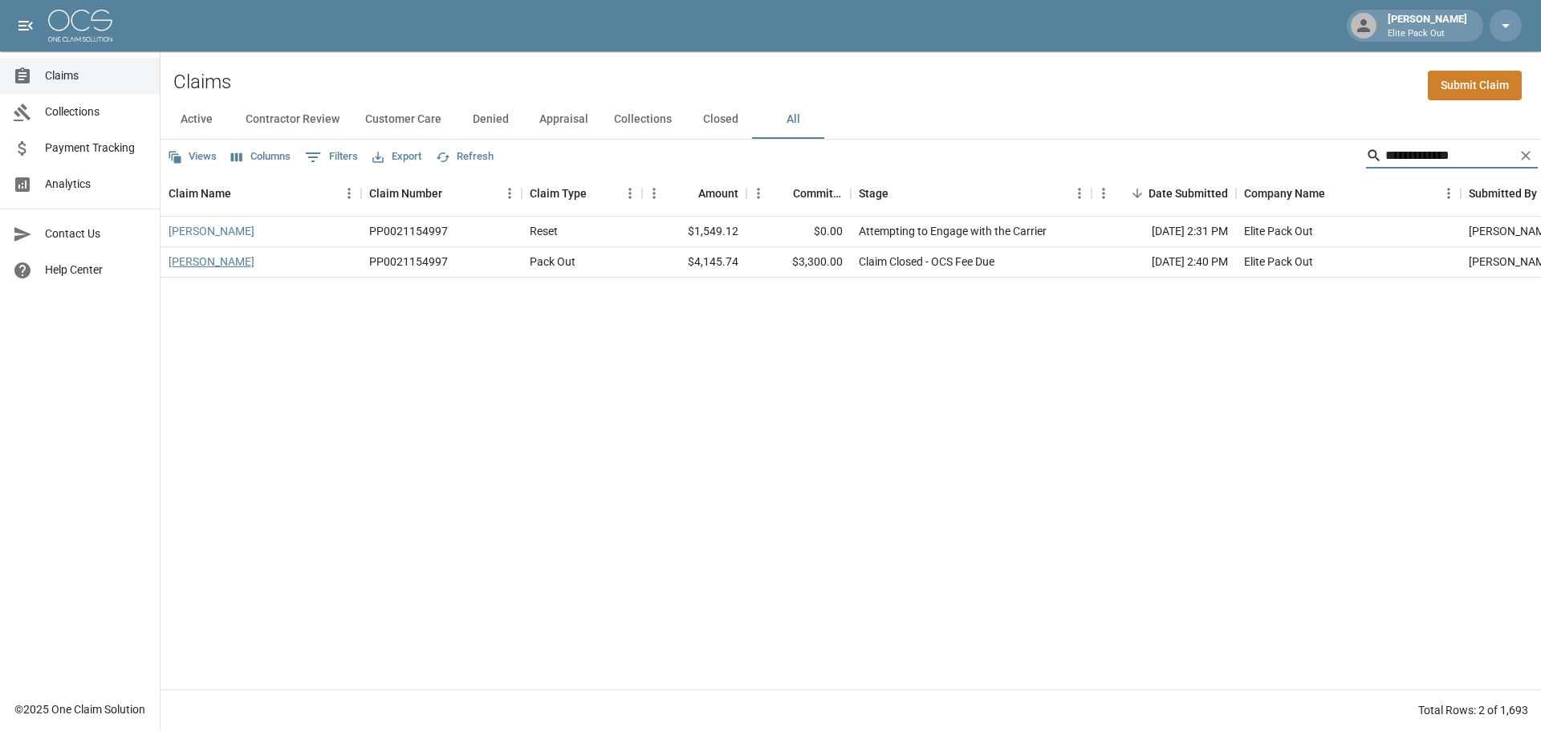
type input "**********"
click at [199, 255] on link "[PERSON_NAME]" at bounding box center [212, 262] width 86 height 16
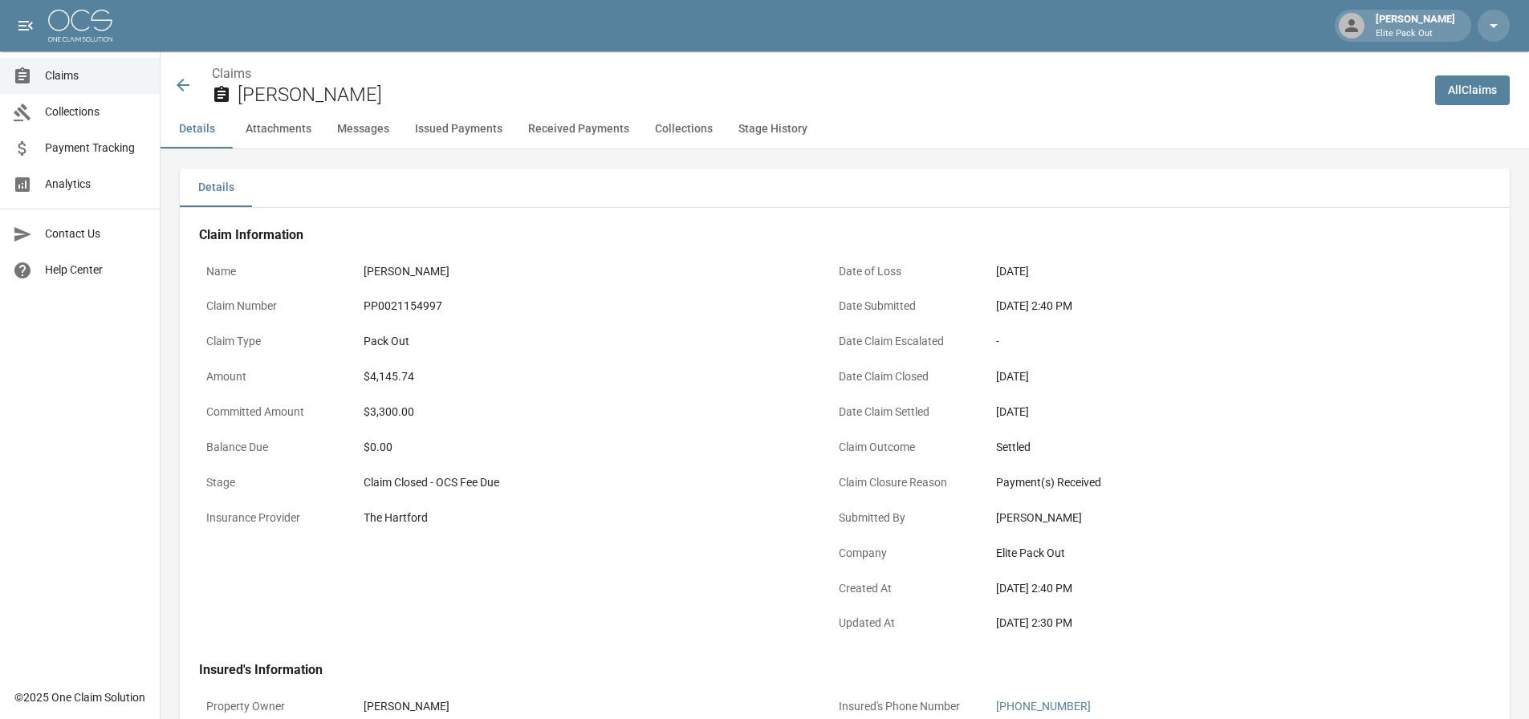
click at [400, 306] on div "PP0021154997" at bounding box center [585, 306] width 442 height 17
click at [369, 375] on div "$4,145.74" at bounding box center [585, 377] width 442 height 17
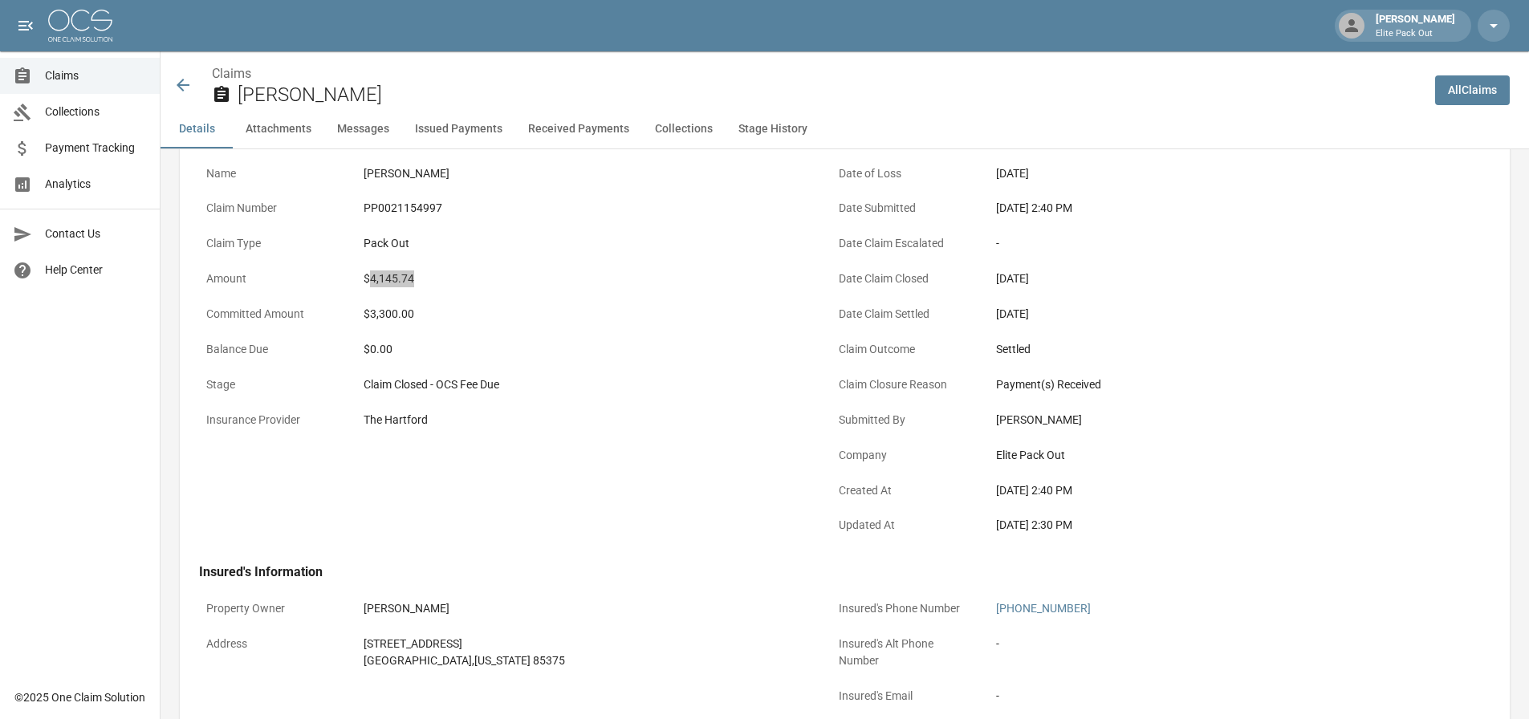
scroll to position [161, 0]
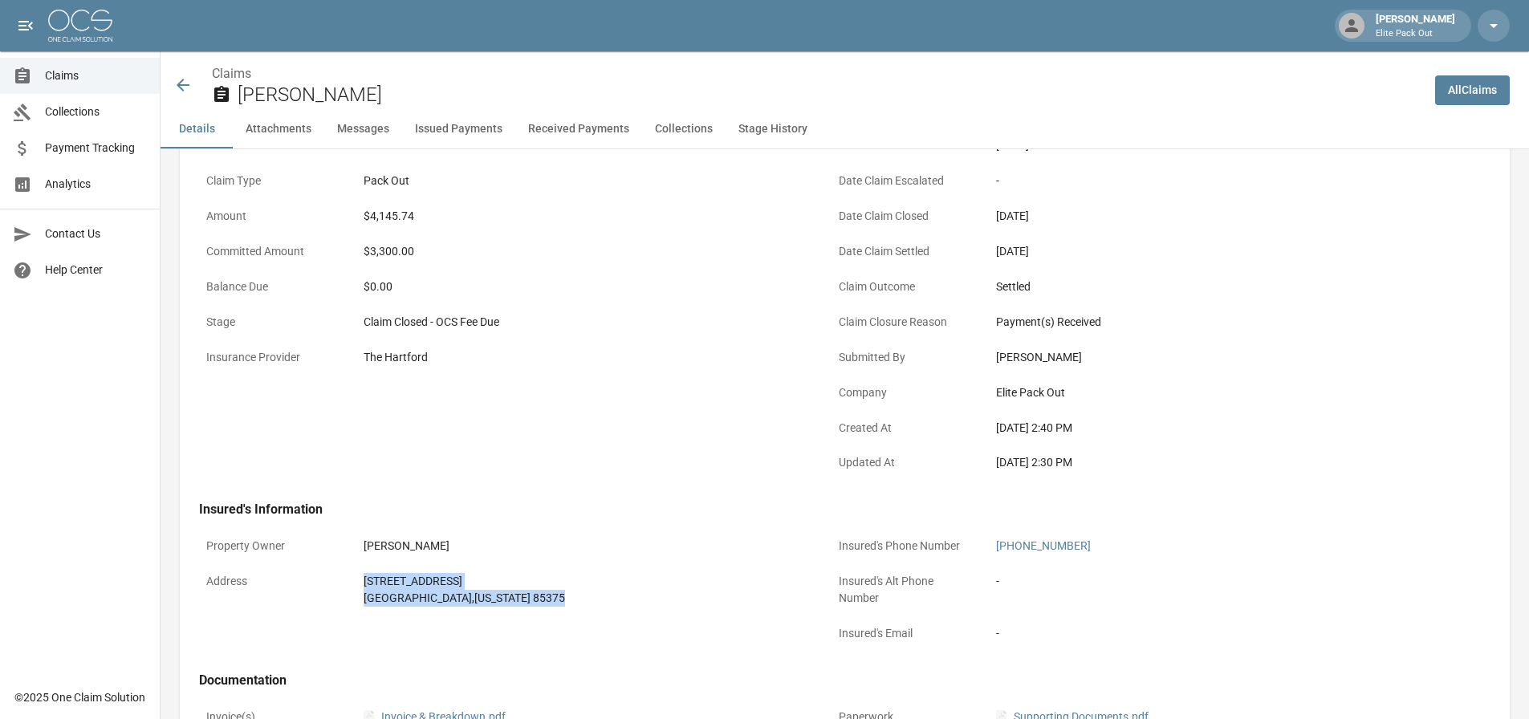
drag, startPoint x: 347, startPoint y: 577, endPoint x: 482, endPoint y: 606, distance: 137.9
click at [482, 606] on div "Address [STREET_ADDRESS][US_STATE]" at bounding box center [505, 590] width 613 height 48
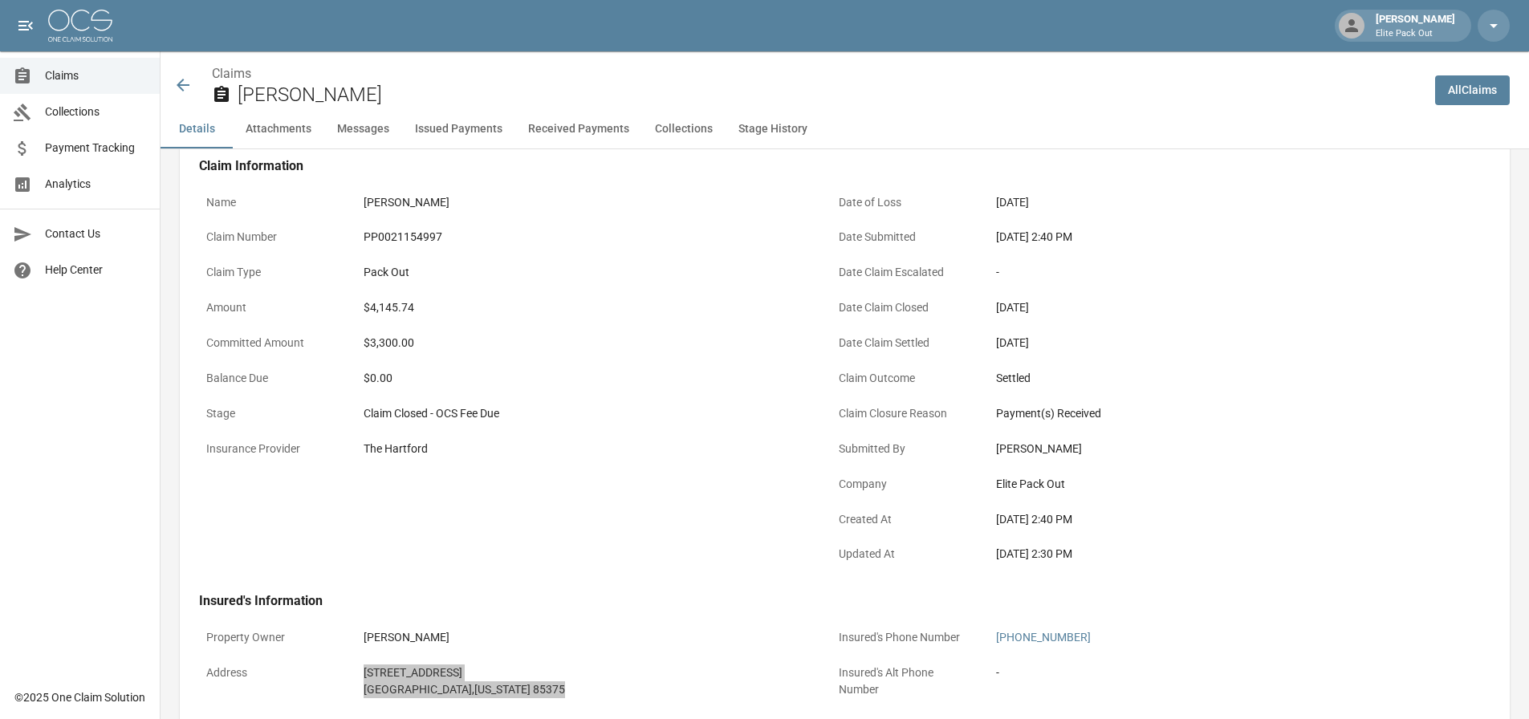
scroll to position [0, 0]
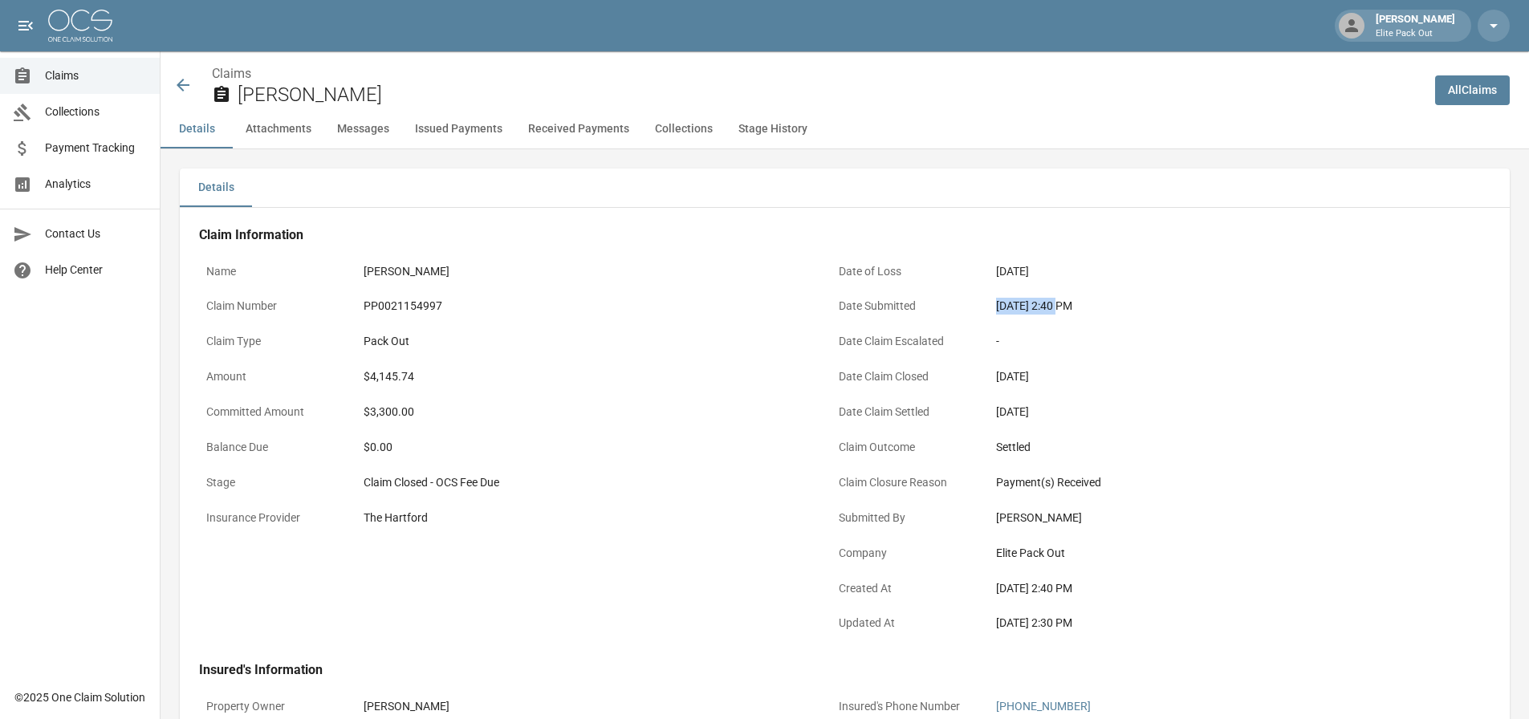
drag, startPoint x: 994, startPoint y: 312, endPoint x: 1058, endPoint y: 312, distance: 64.2
click at [1058, 312] on div "[DATE] 2:40 PM" at bounding box center [1217, 306] width 456 height 31
click at [177, 88] on icon at bounding box center [182, 84] width 19 height 19
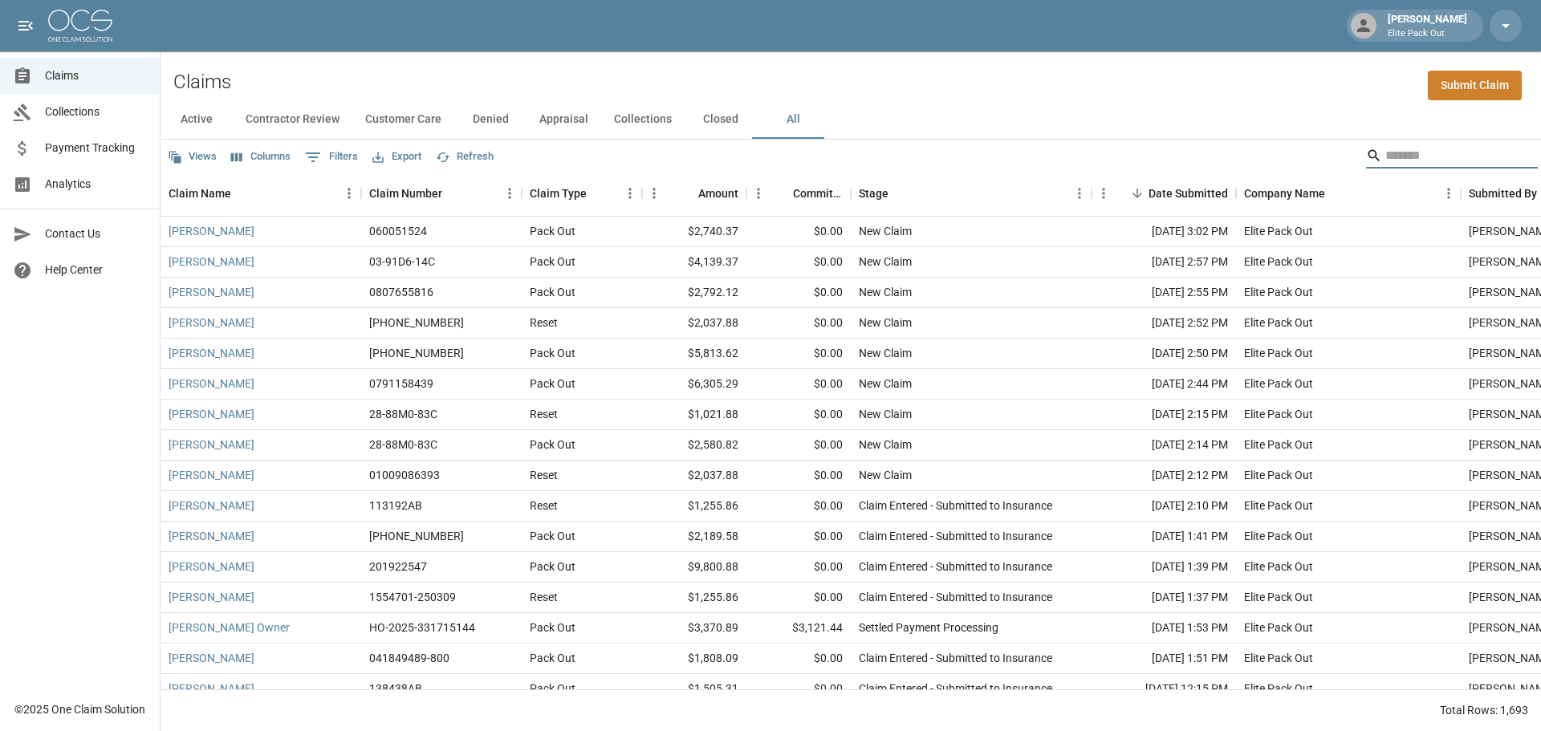
click at [1399, 152] on input "Search" at bounding box center [1450, 156] width 128 height 26
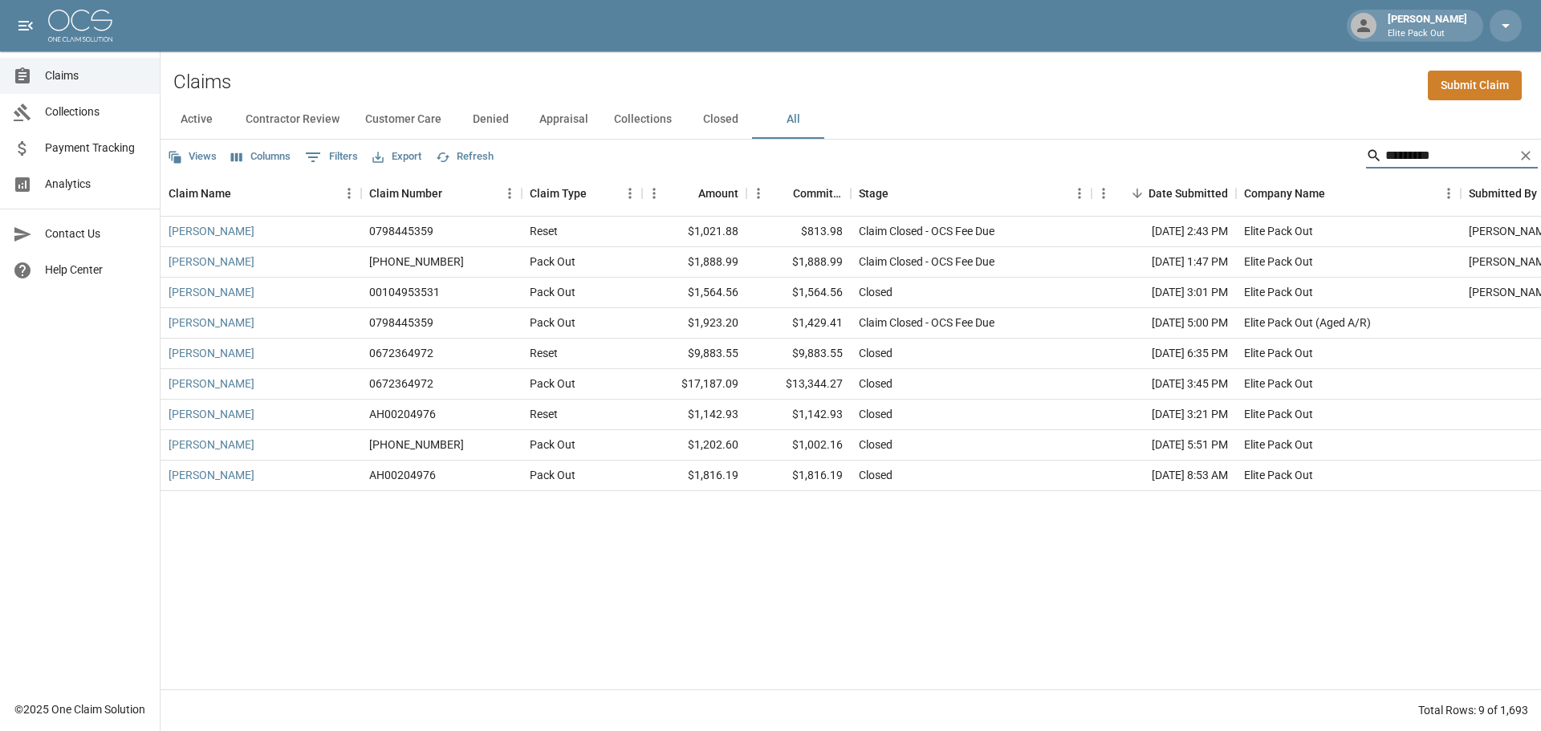
type input "*********"
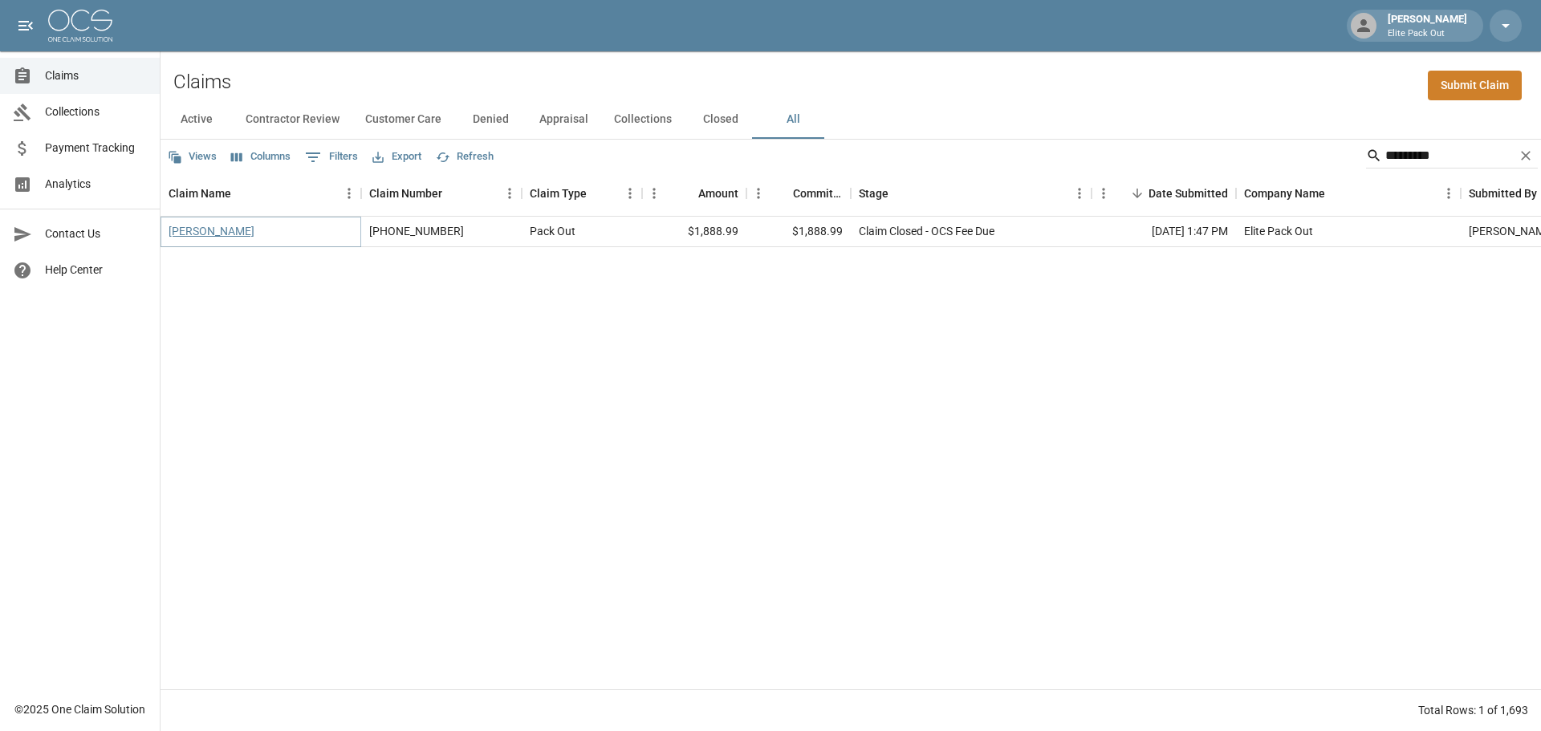
click at [198, 227] on link "[PERSON_NAME]" at bounding box center [212, 231] width 86 height 16
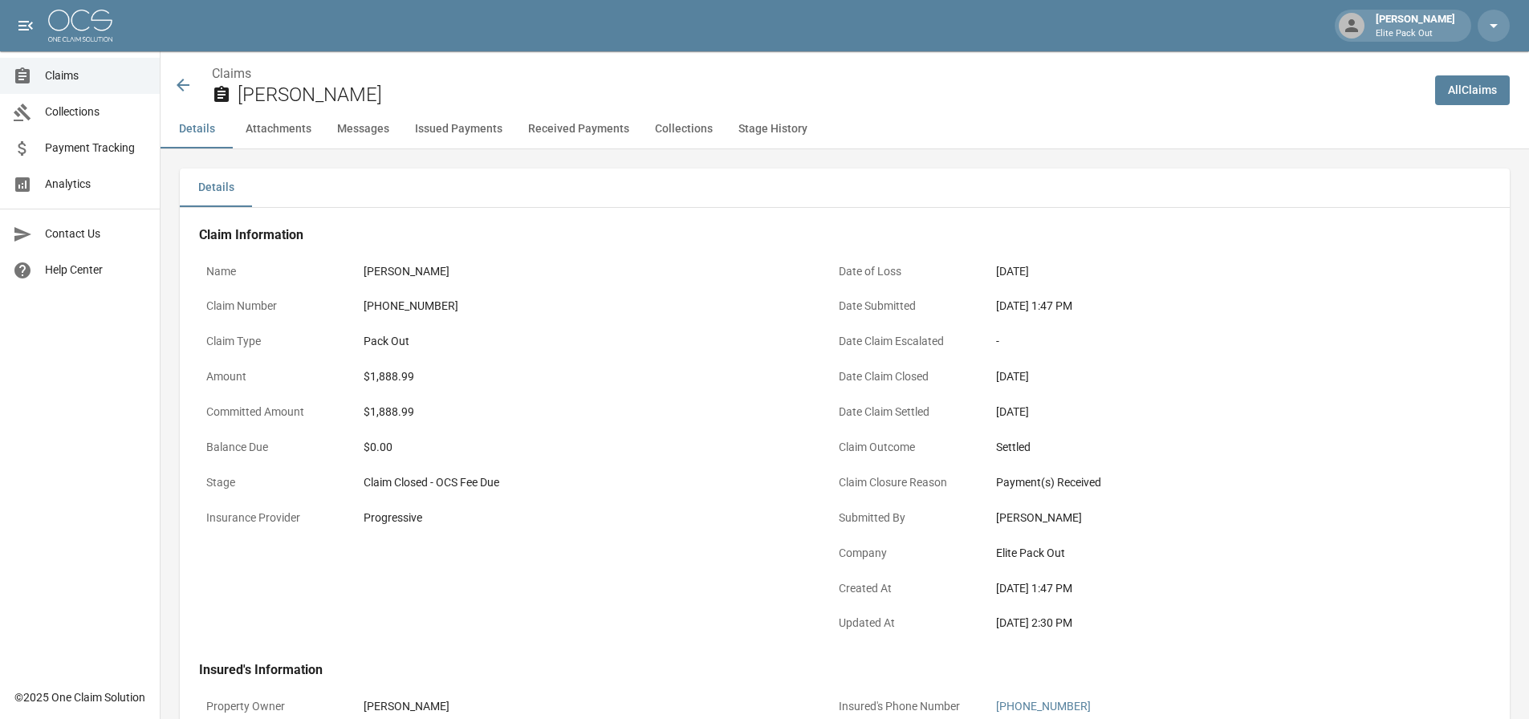
click at [374, 312] on div "[PHONE_NUMBER]" at bounding box center [585, 306] width 442 height 17
click at [391, 368] on div "$1,888.99" at bounding box center [584, 376] width 456 height 31
click at [398, 374] on div "$1,888.99" at bounding box center [585, 377] width 442 height 17
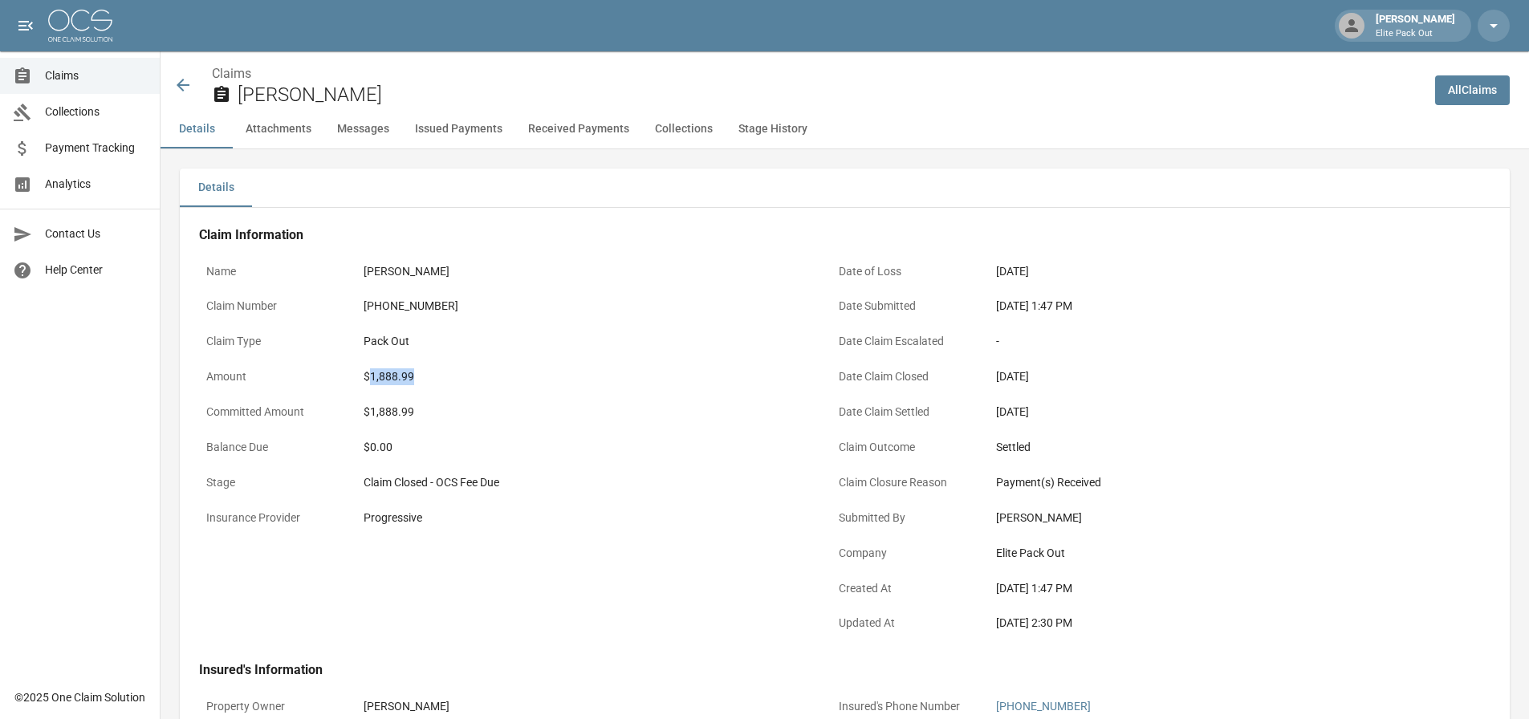
click at [398, 374] on div "$1,888.99" at bounding box center [585, 377] width 442 height 17
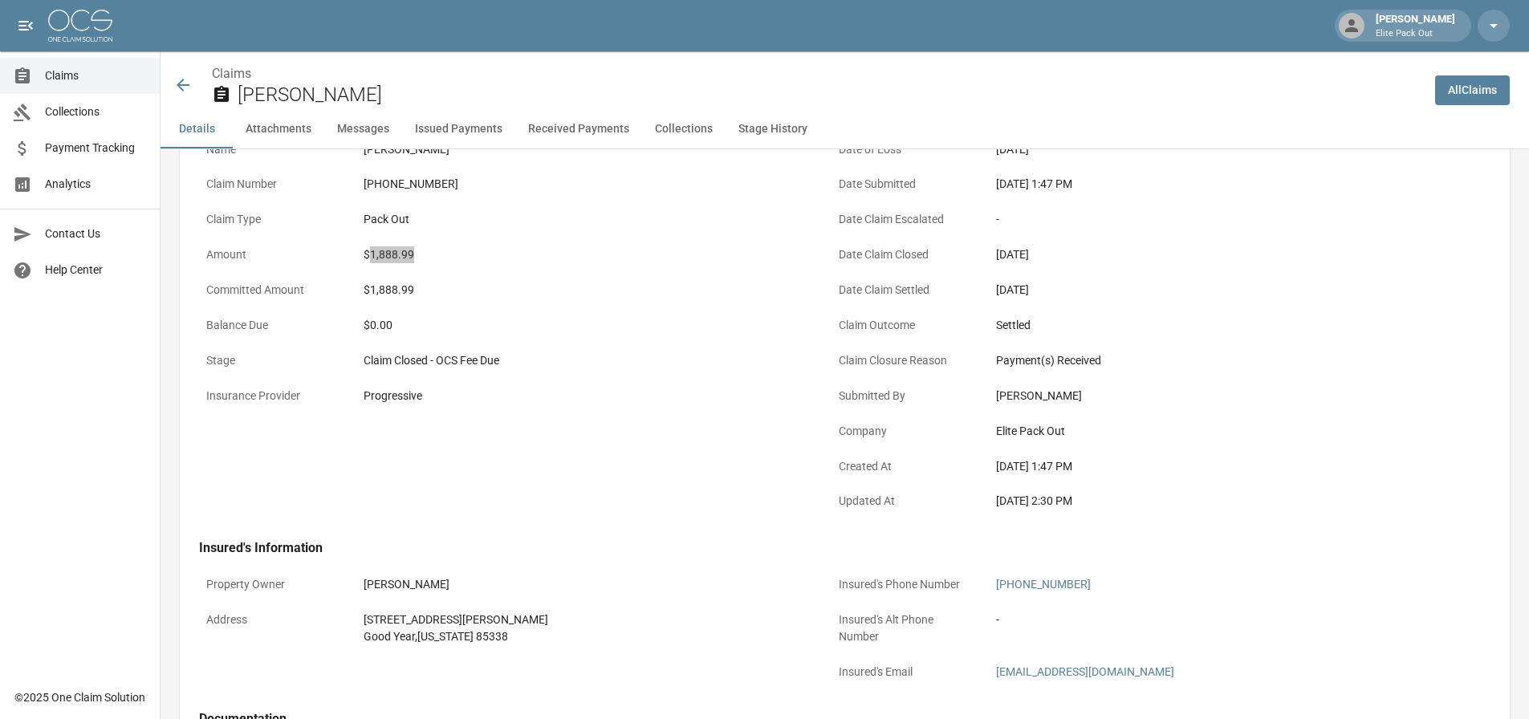
scroll to position [161, 0]
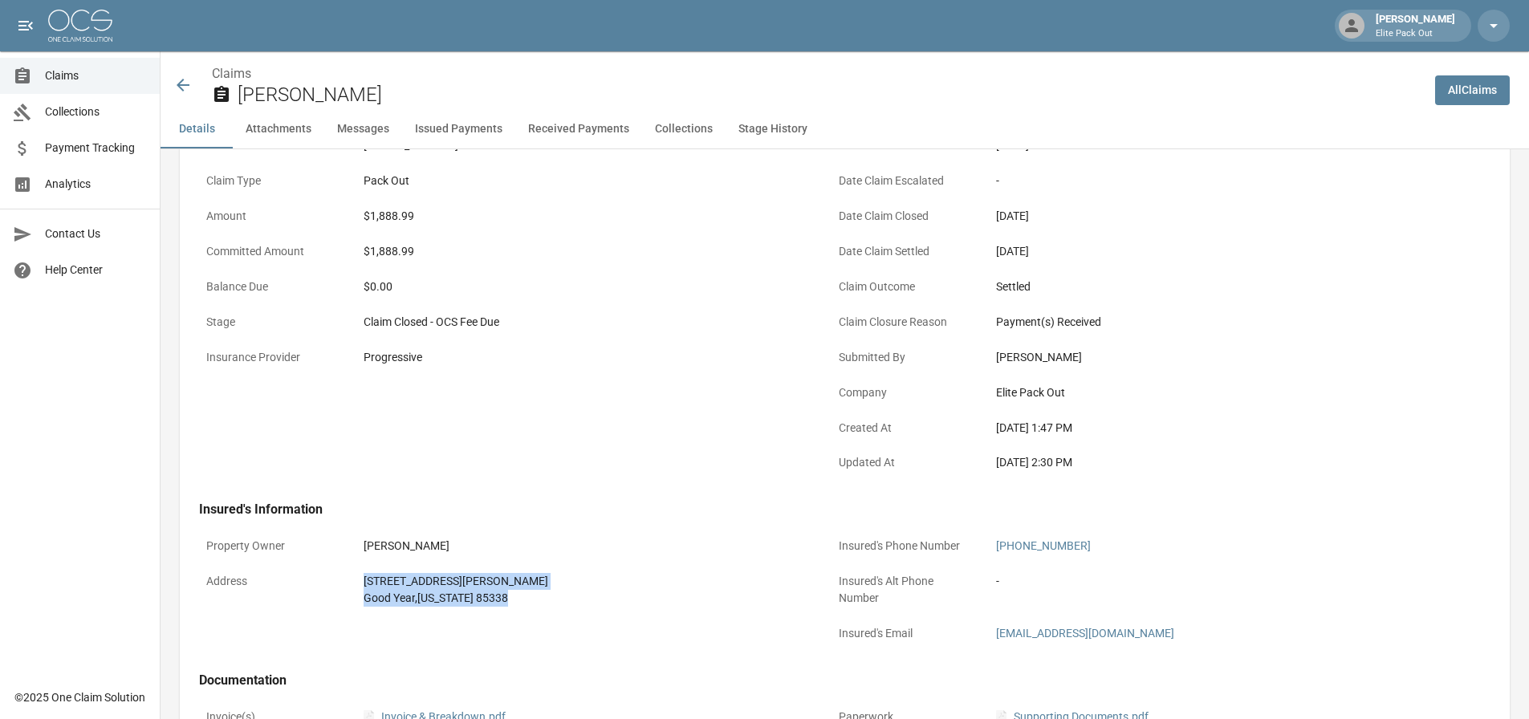
drag, startPoint x: 330, startPoint y: 589, endPoint x: 527, endPoint y: 605, distance: 198.1
click at [527, 605] on div "Address [STREET_ADDRESS][PERSON_NAME][US_STATE]" at bounding box center [505, 590] width 613 height 48
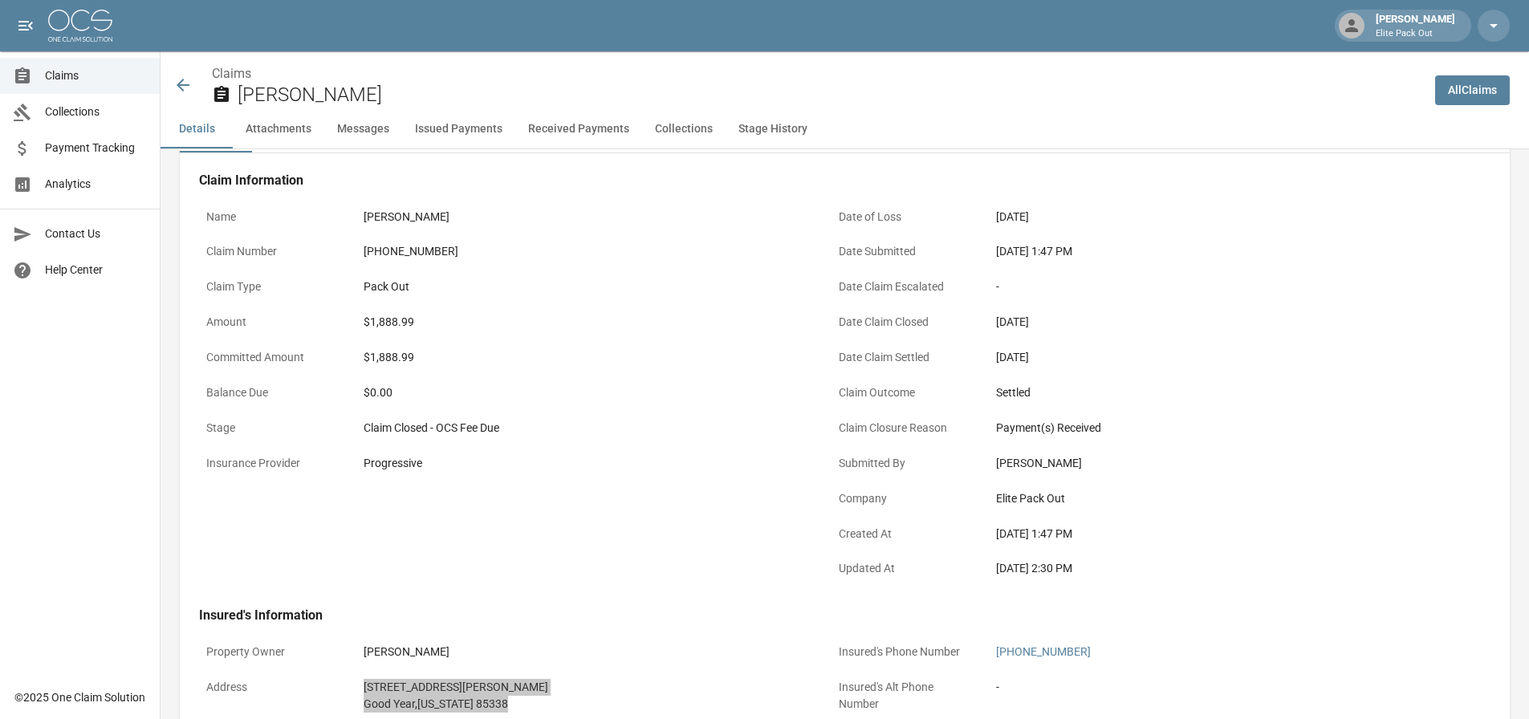
scroll to position [0, 0]
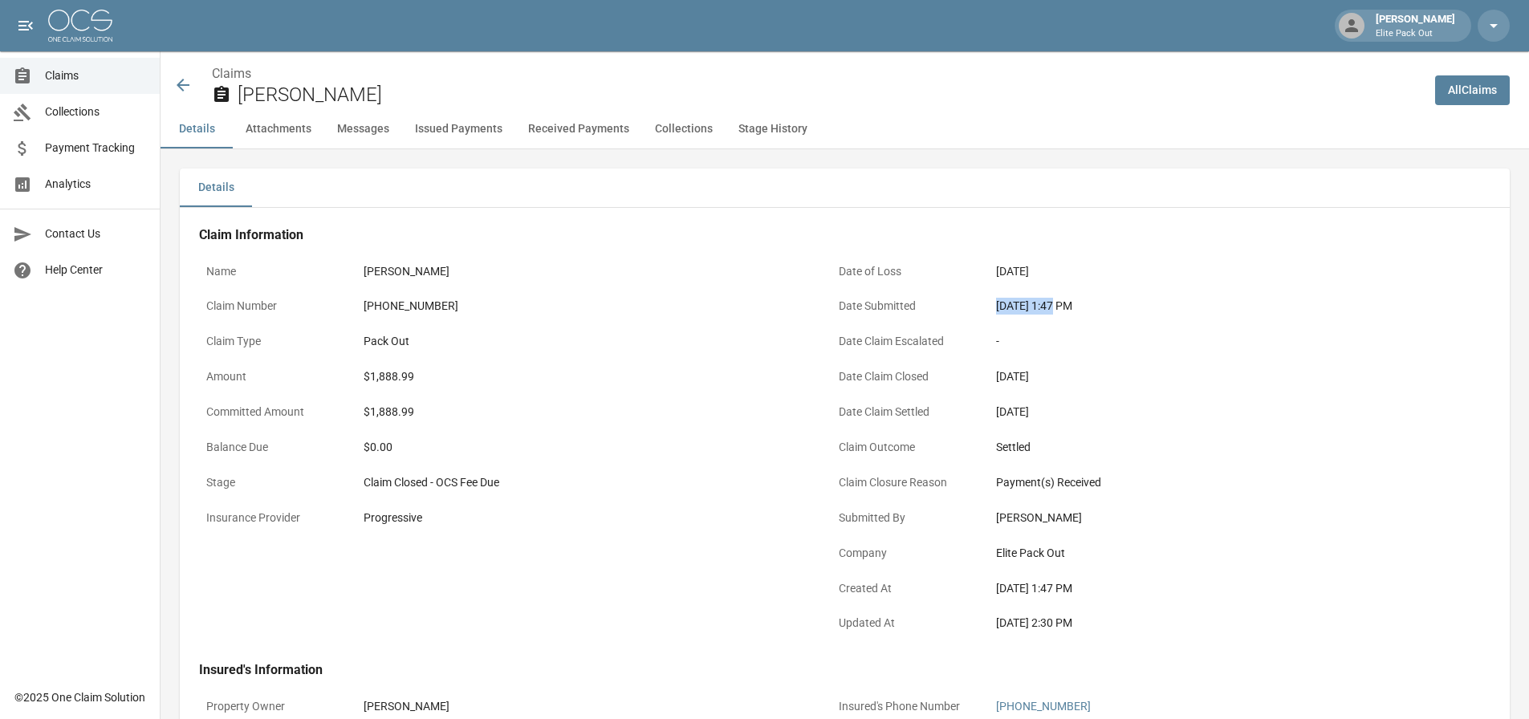
drag, startPoint x: 989, startPoint y: 303, endPoint x: 1056, endPoint y: 308, distance: 66.9
click at [1056, 308] on div "[DATE] 1:47 PM" at bounding box center [1217, 306] width 456 height 31
click at [179, 84] on icon at bounding box center [183, 85] width 13 height 13
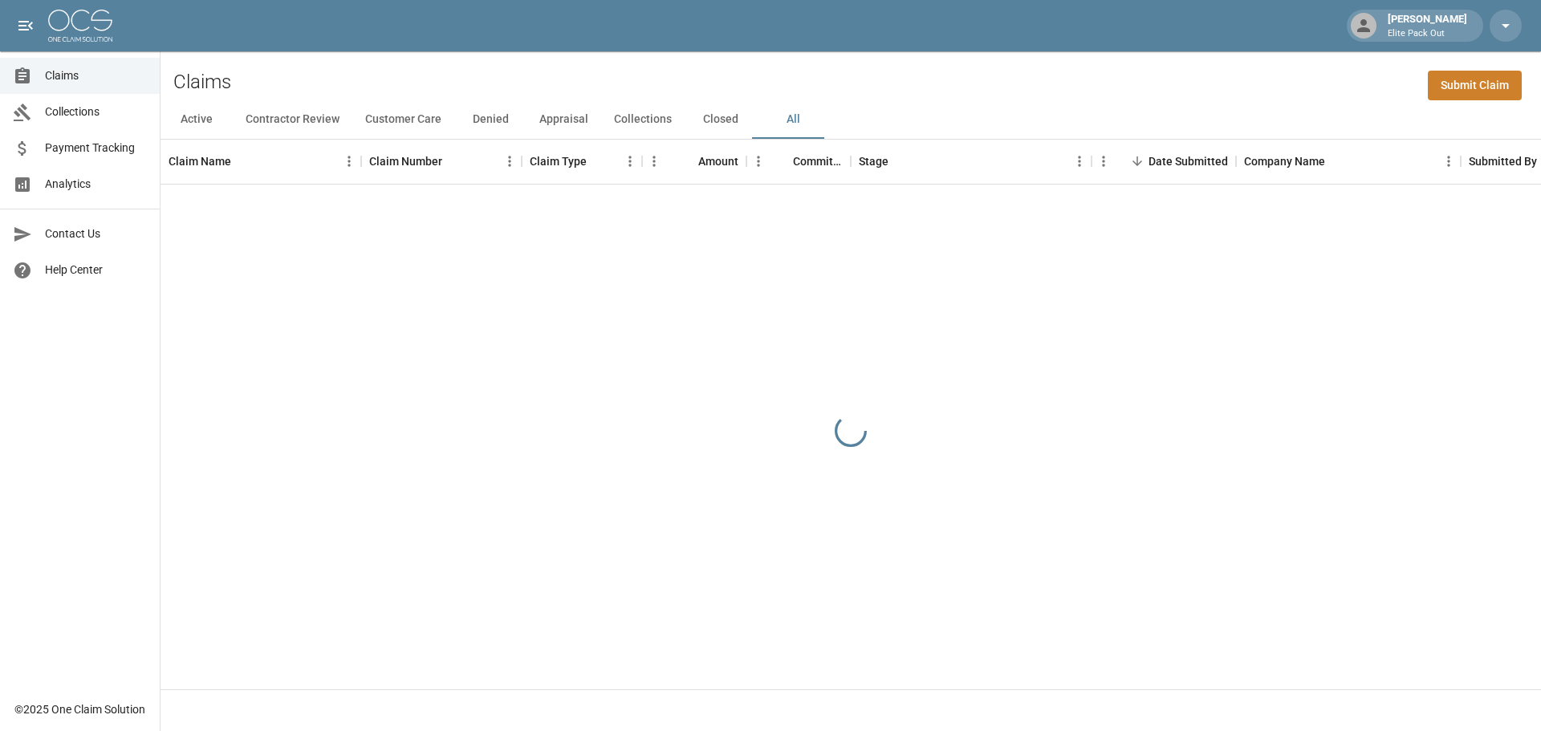
click at [1198, 60] on div "Claims Submit Claim" at bounding box center [851, 75] width 1381 height 49
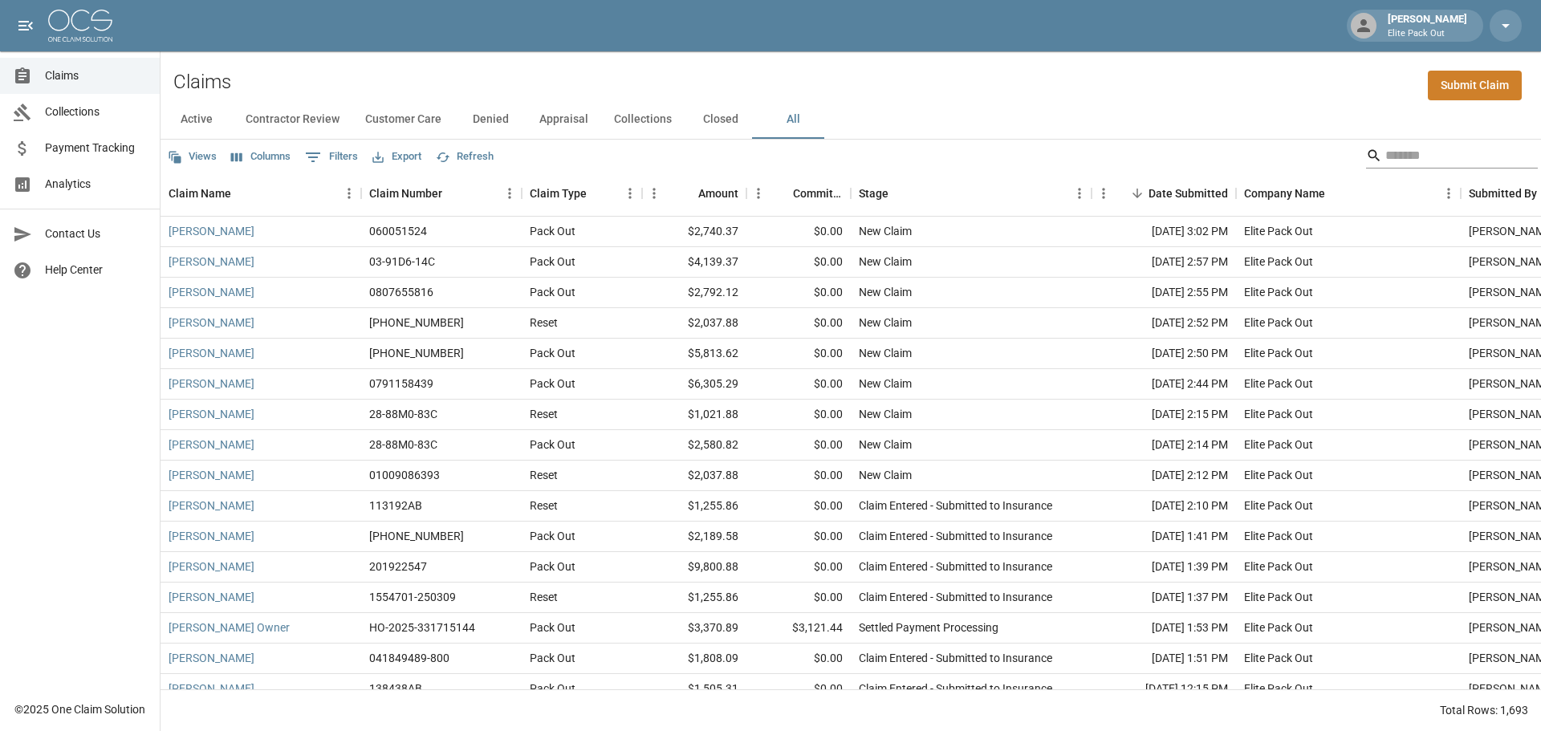
click at [1407, 149] on input "Search" at bounding box center [1450, 156] width 128 height 26
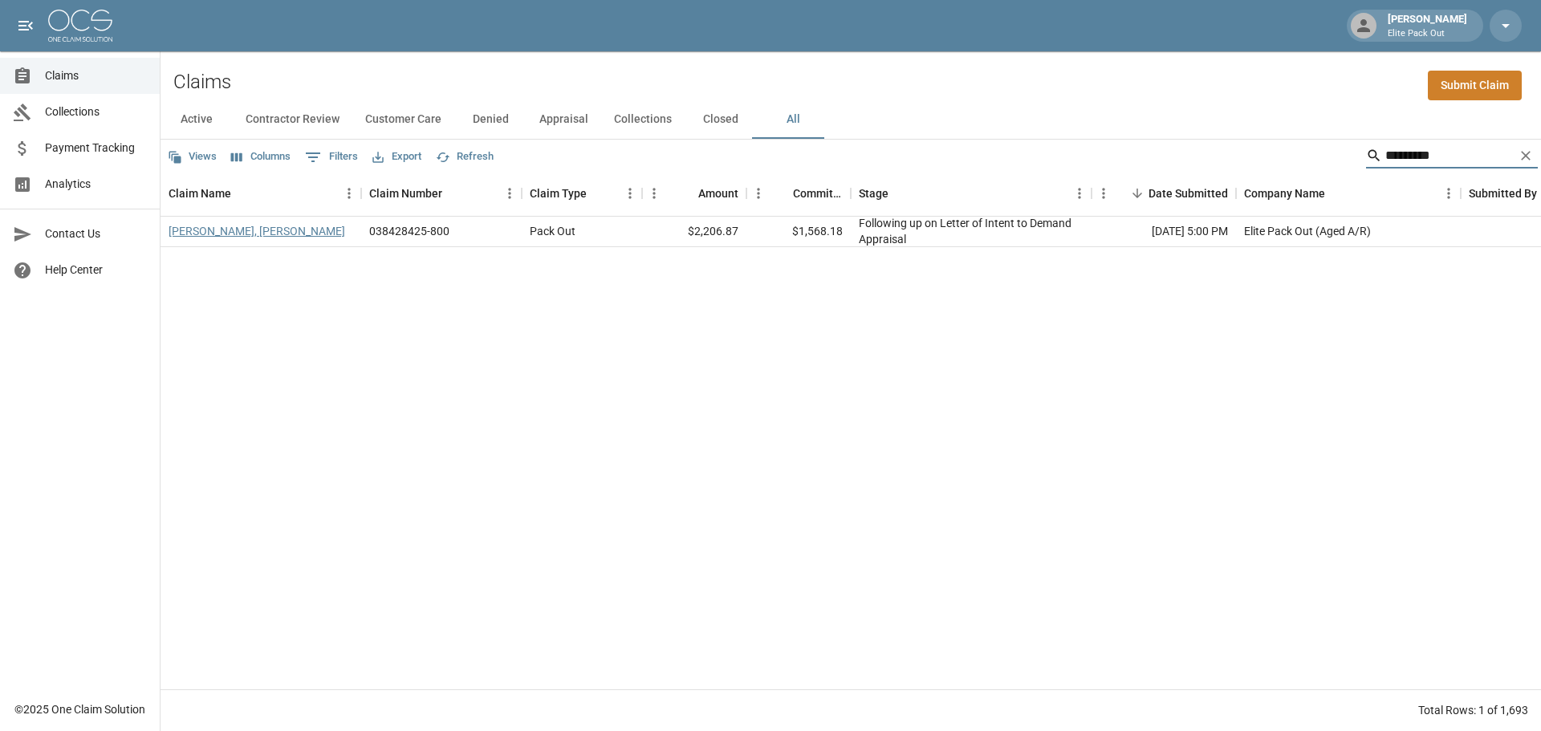
type input "*********"
click at [211, 228] on link "[PERSON_NAME], [PERSON_NAME]" at bounding box center [257, 231] width 177 height 16
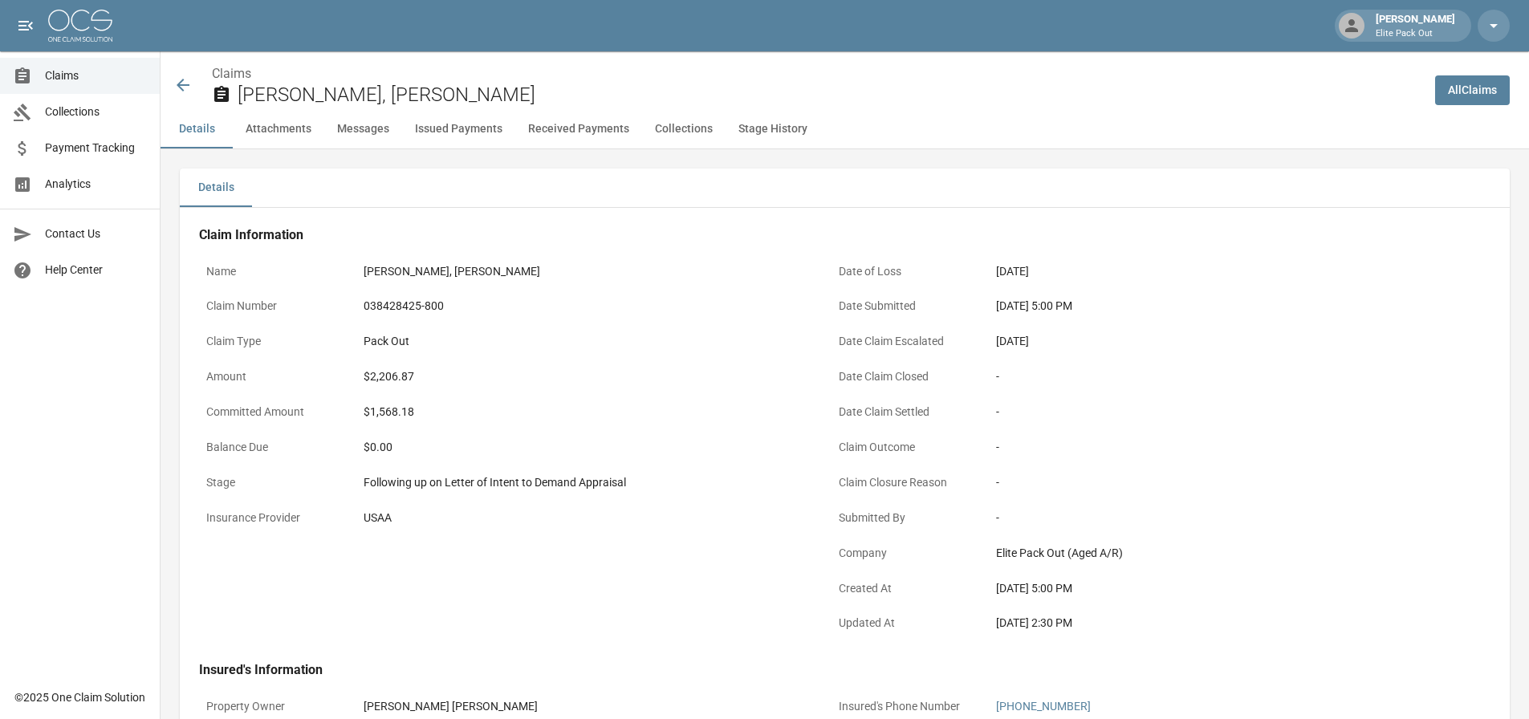
click at [401, 312] on div "038428425-800" at bounding box center [585, 306] width 442 height 17
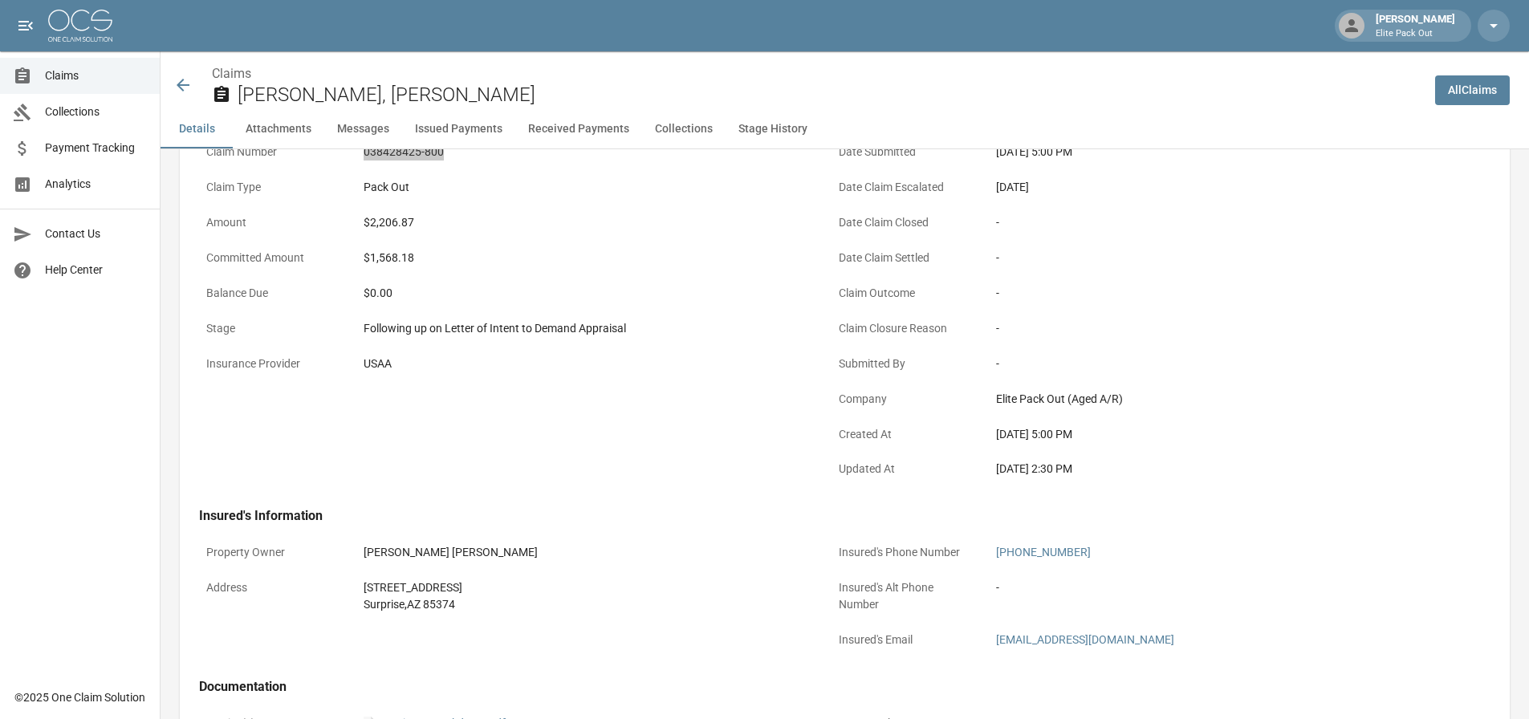
scroll to position [482, 0]
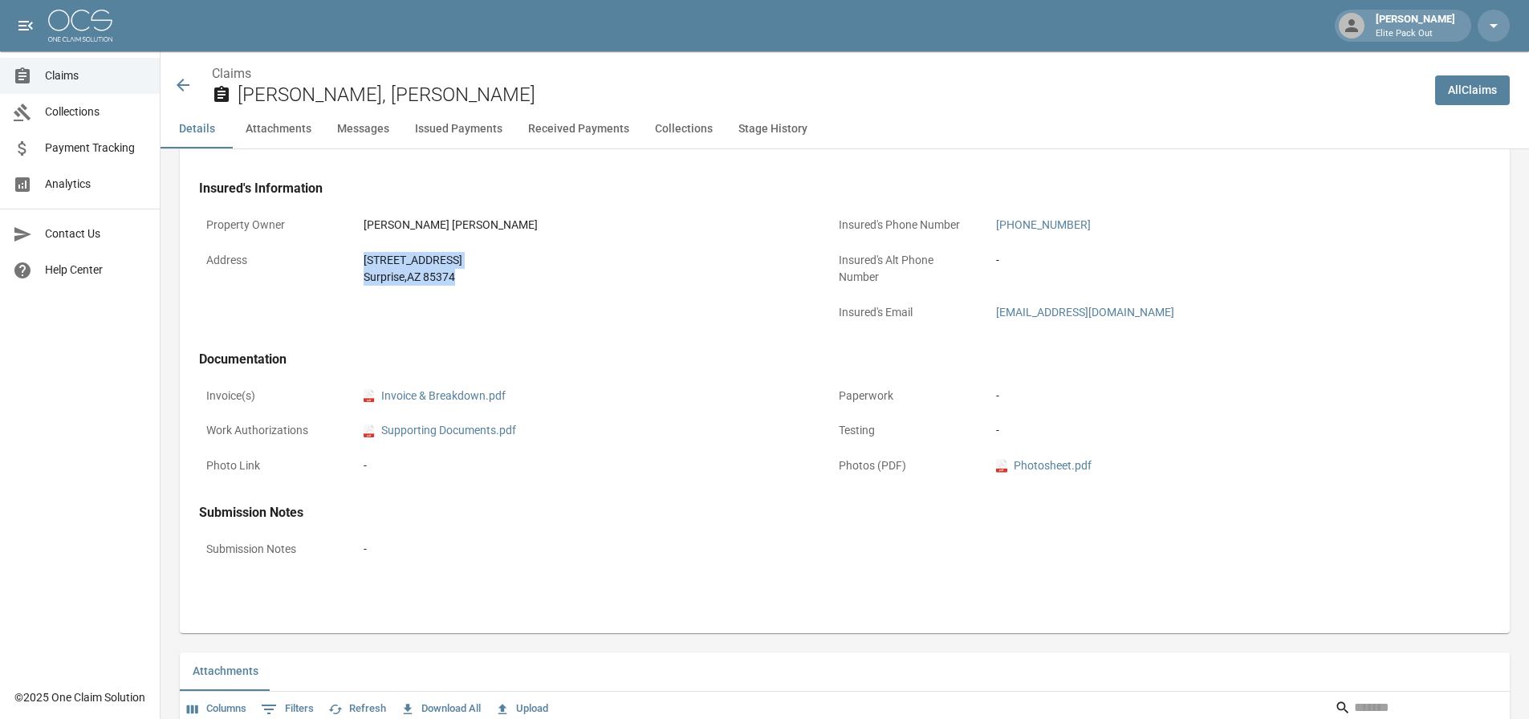
drag, startPoint x: 356, startPoint y: 256, endPoint x: 463, endPoint y: 279, distance: 109.9
click at [463, 279] on div "Address [STREET_ADDRESS][PERSON_NAME]" at bounding box center [505, 269] width 613 height 48
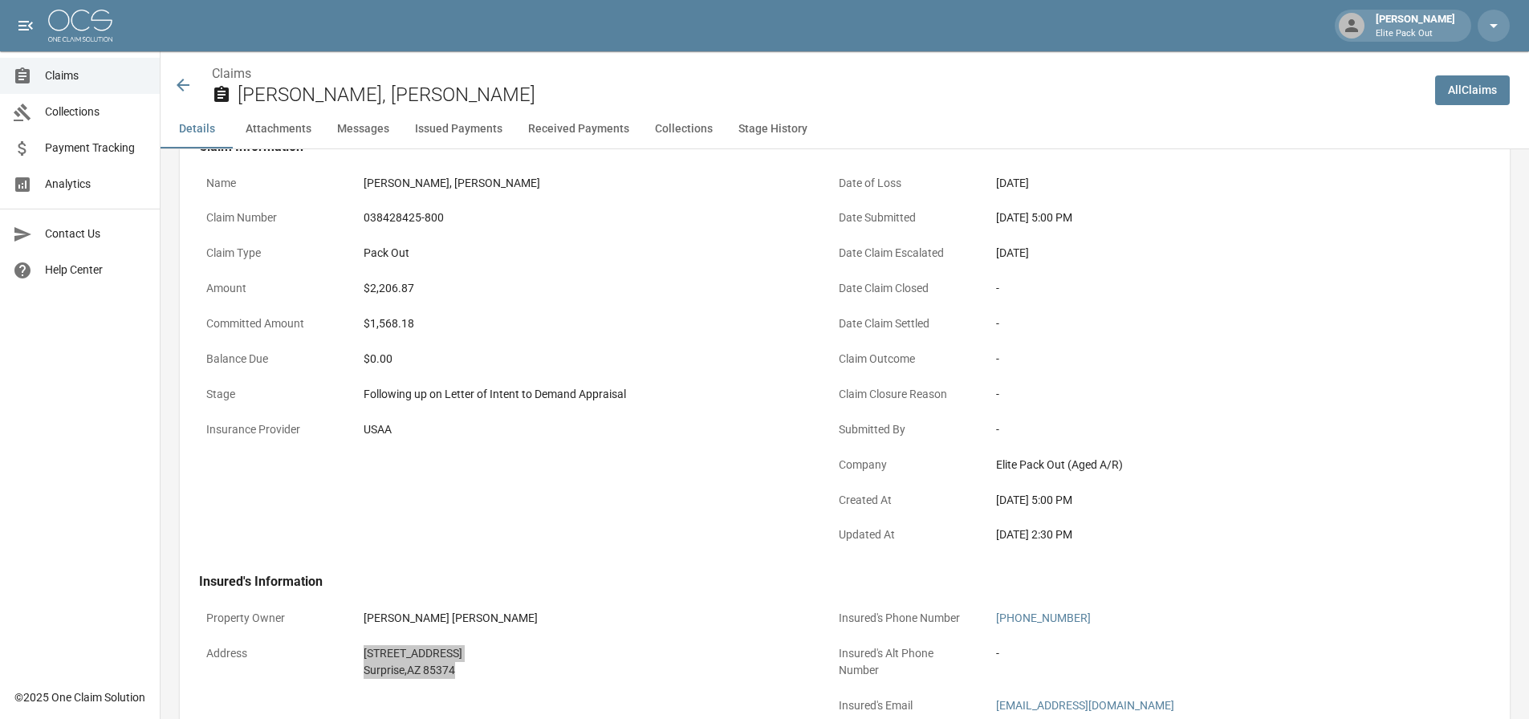
scroll to position [0, 0]
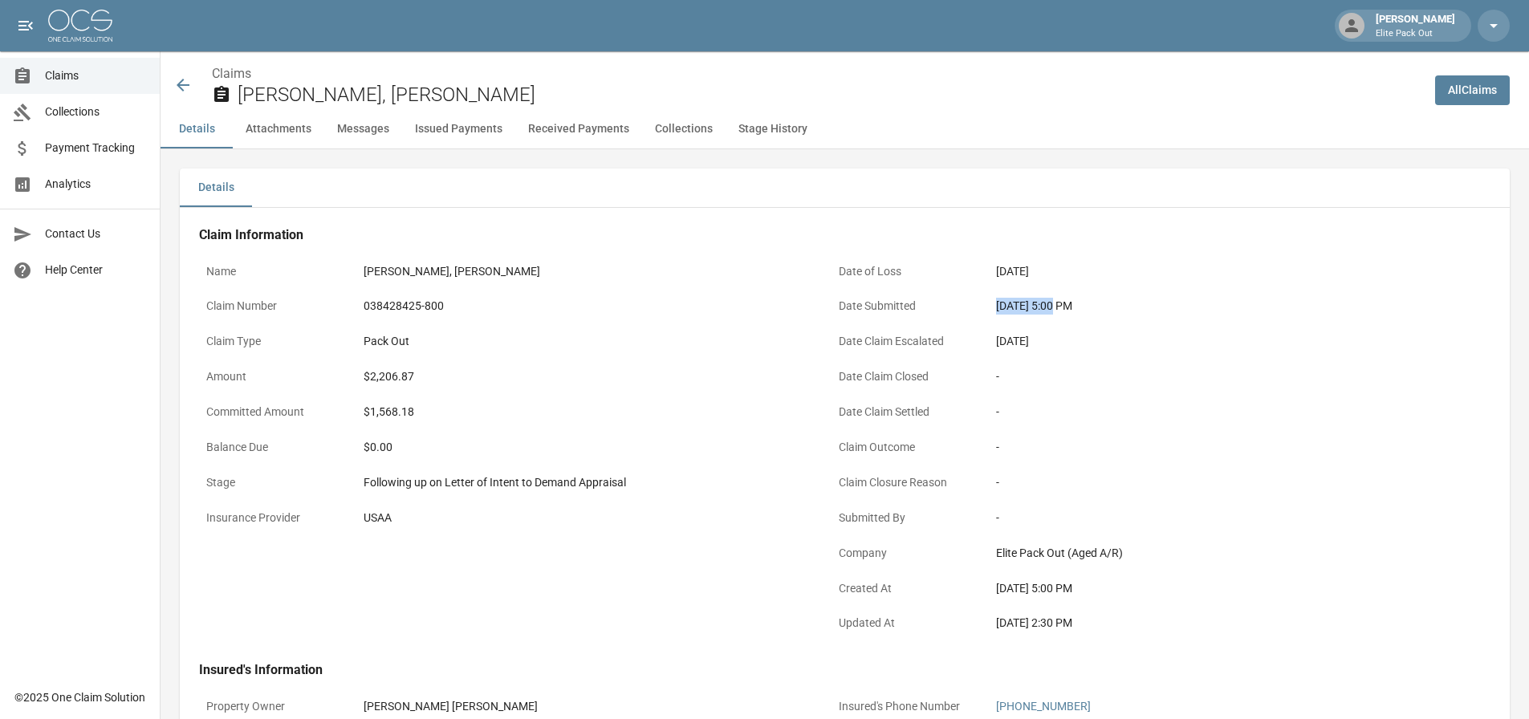
drag, startPoint x: 994, startPoint y: 296, endPoint x: 1057, endPoint y: 313, distance: 64.9
click at [1057, 313] on div "[DATE] 5:00 PM" at bounding box center [1217, 306] width 456 height 31
drag, startPoint x: 1060, startPoint y: 308, endPoint x: 998, endPoint y: 303, distance: 62.1
click at [998, 303] on div "[DATE] 5:00 PM" at bounding box center [1217, 306] width 442 height 17
click at [391, 374] on div "$2,206.87" at bounding box center [585, 377] width 442 height 17
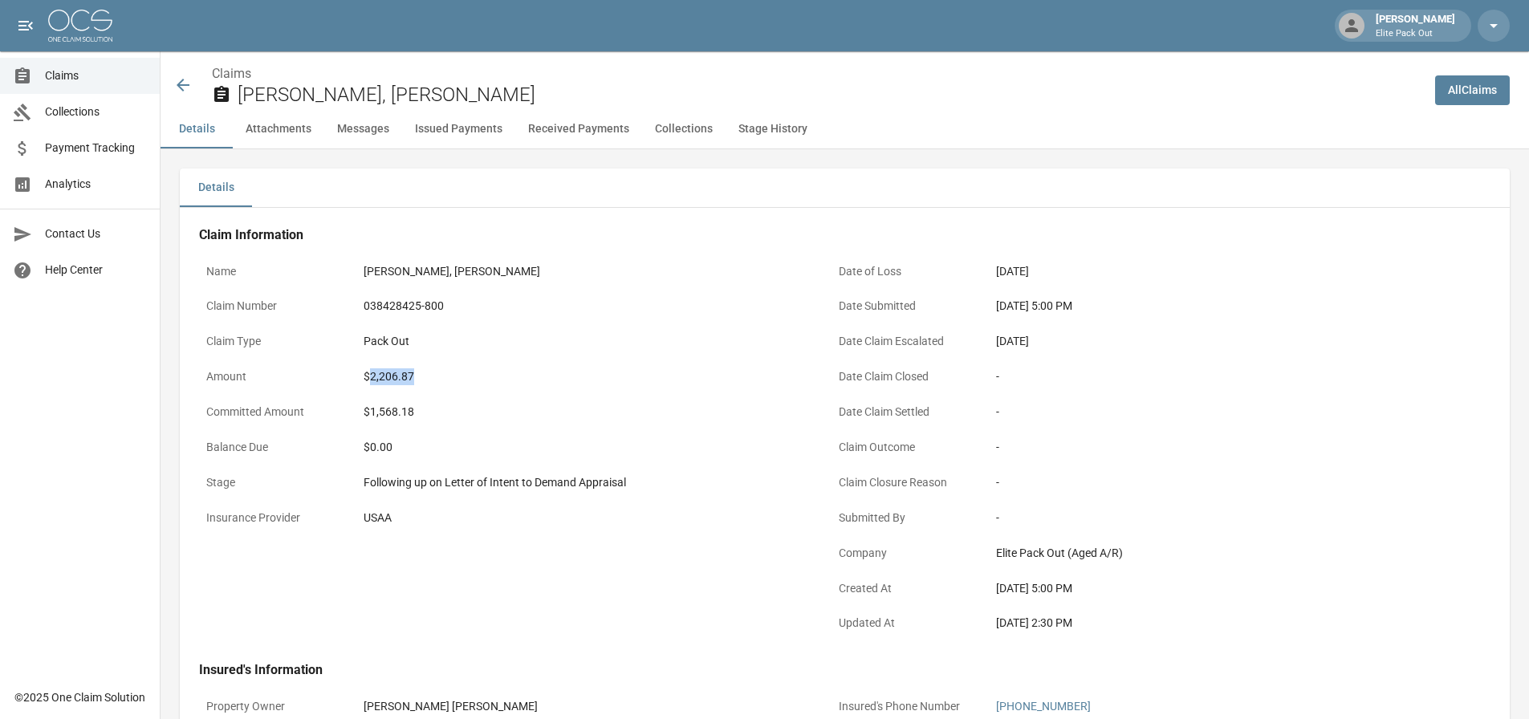
click at [391, 374] on div "$2,206.87" at bounding box center [585, 377] width 442 height 17
click at [192, 94] on icon at bounding box center [182, 84] width 19 height 19
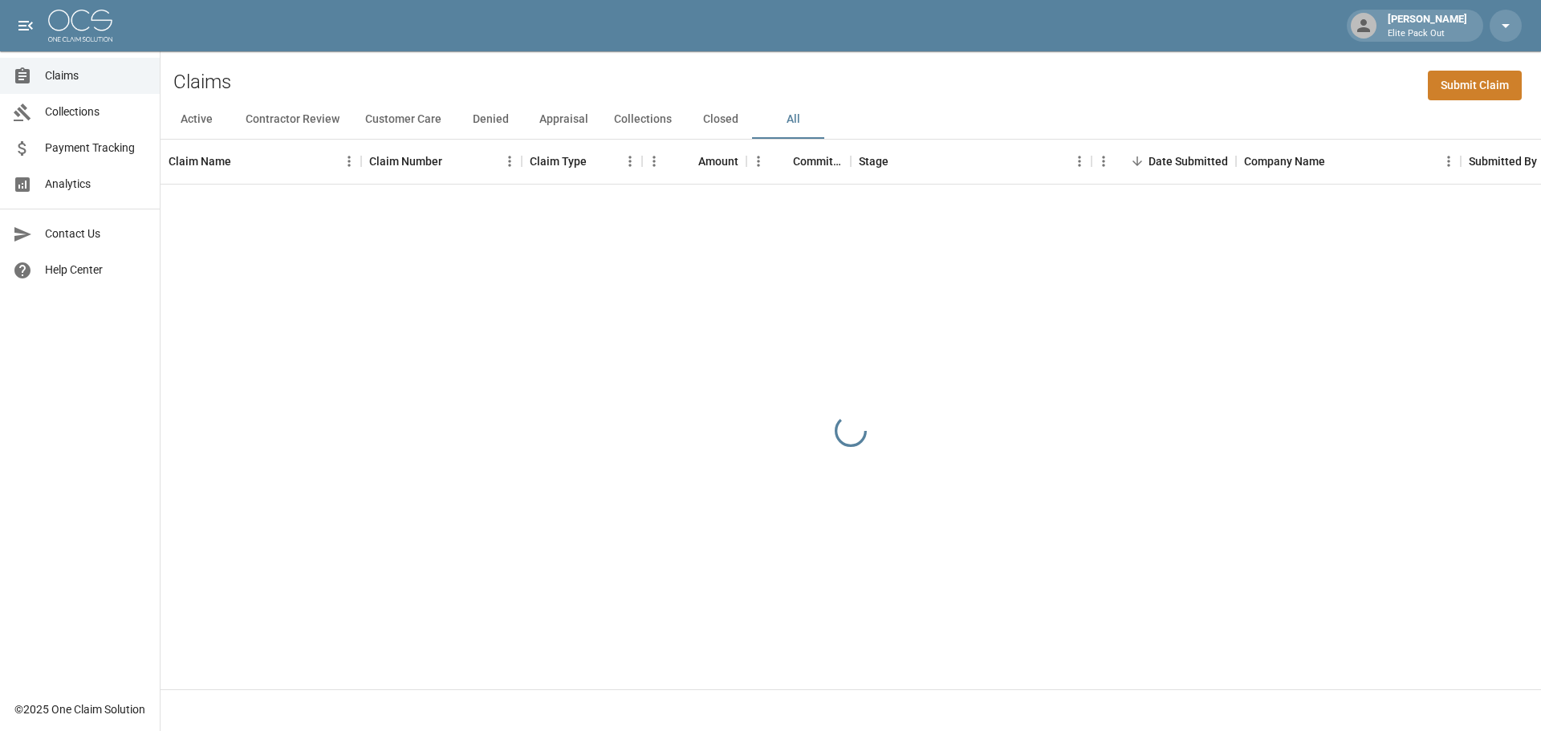
click at [1042, 96] on div "Claims Submit Claim" at bounding box center [851, 75] width 1381 height 49
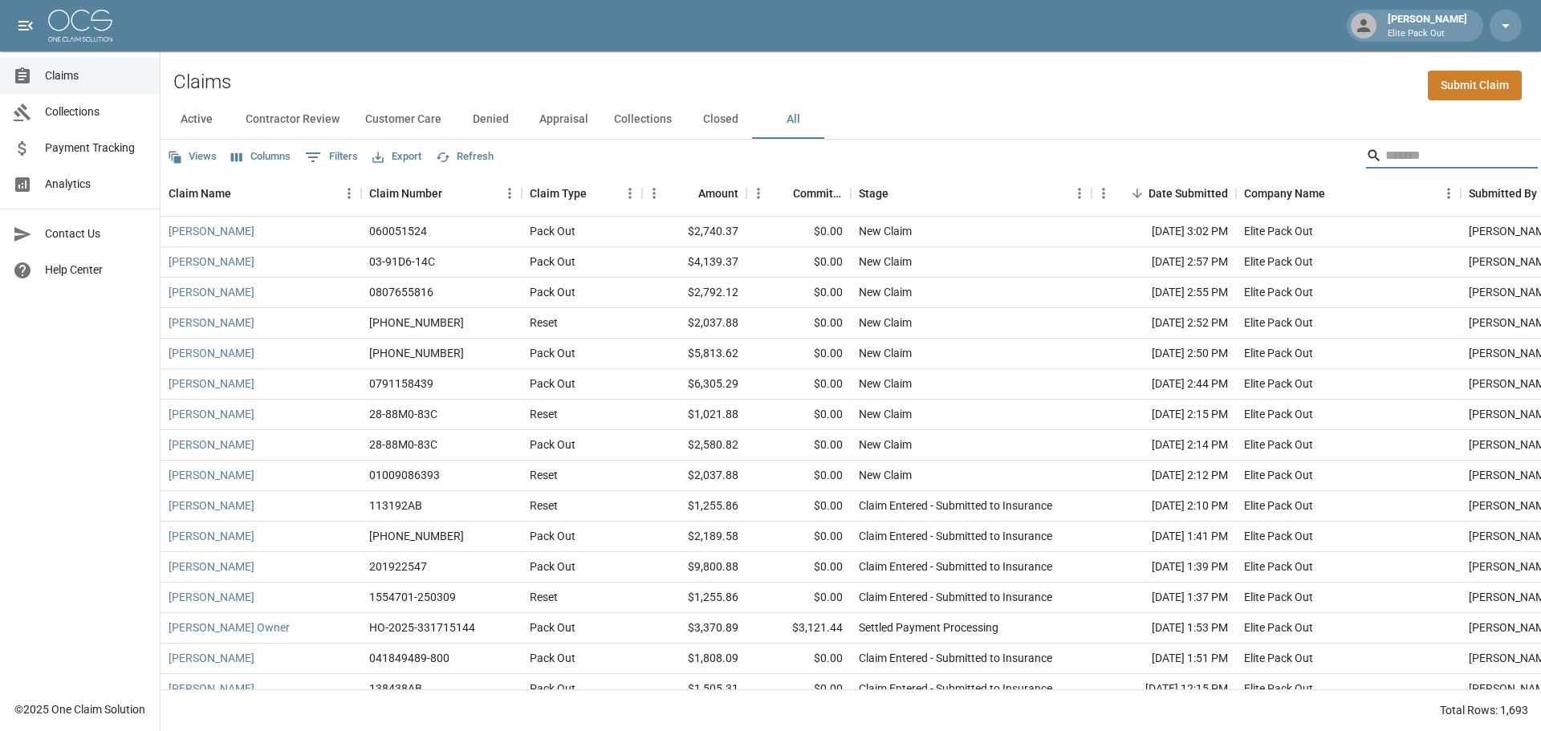
click at [1400, 145] on input "Search" at bounding box center [1450, 156] width 128 height 26
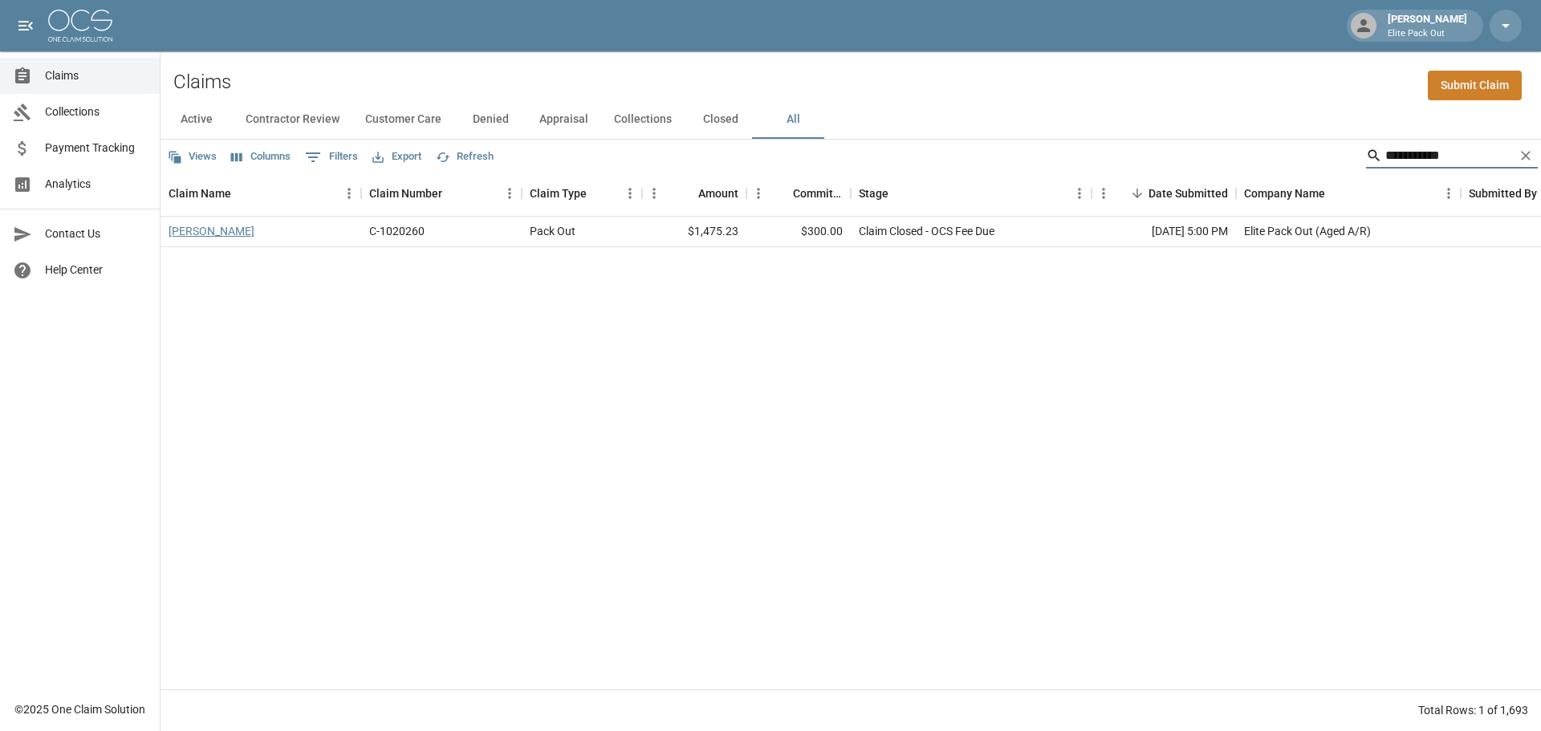
type input "**********"
click at [202, 236] on link "[PERSON_NAME]" at bounding box center [212, 231] width 86 height 16
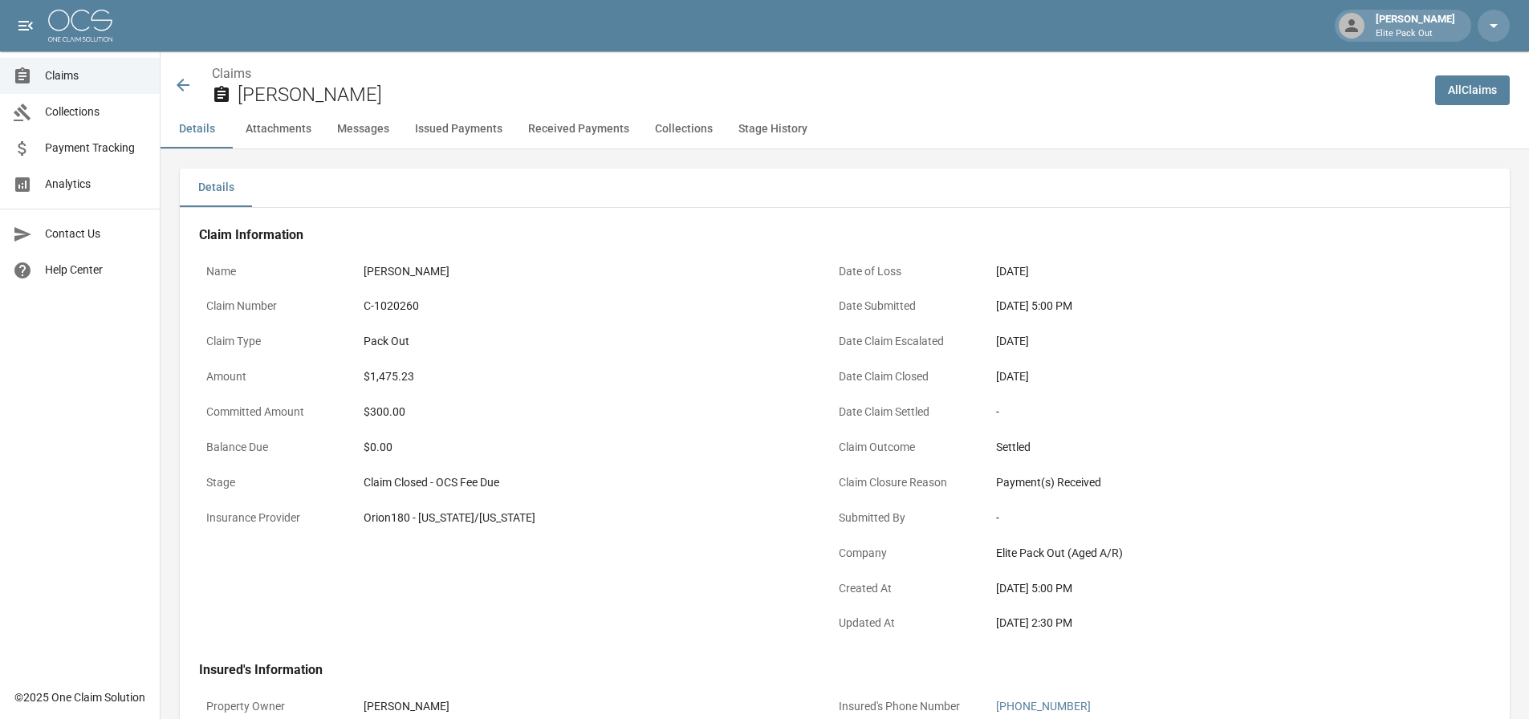
click at [409, 305] on div "C-1020260" at bounding box center [585, 306] width 442 height 17
click at [403, 376] on div "$1,475.23" at bounding box center [585, 377] width 442 height 17
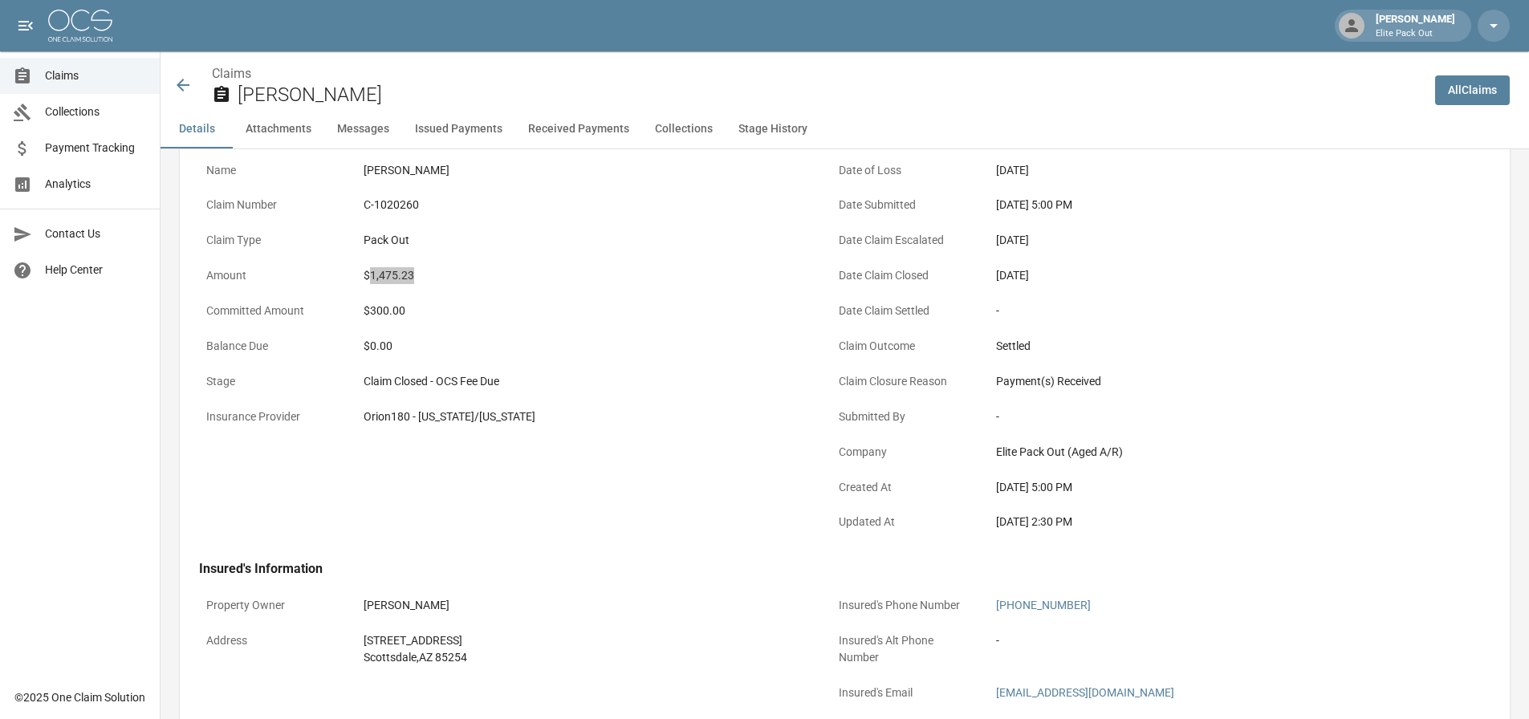
scroll to position [161, 0]
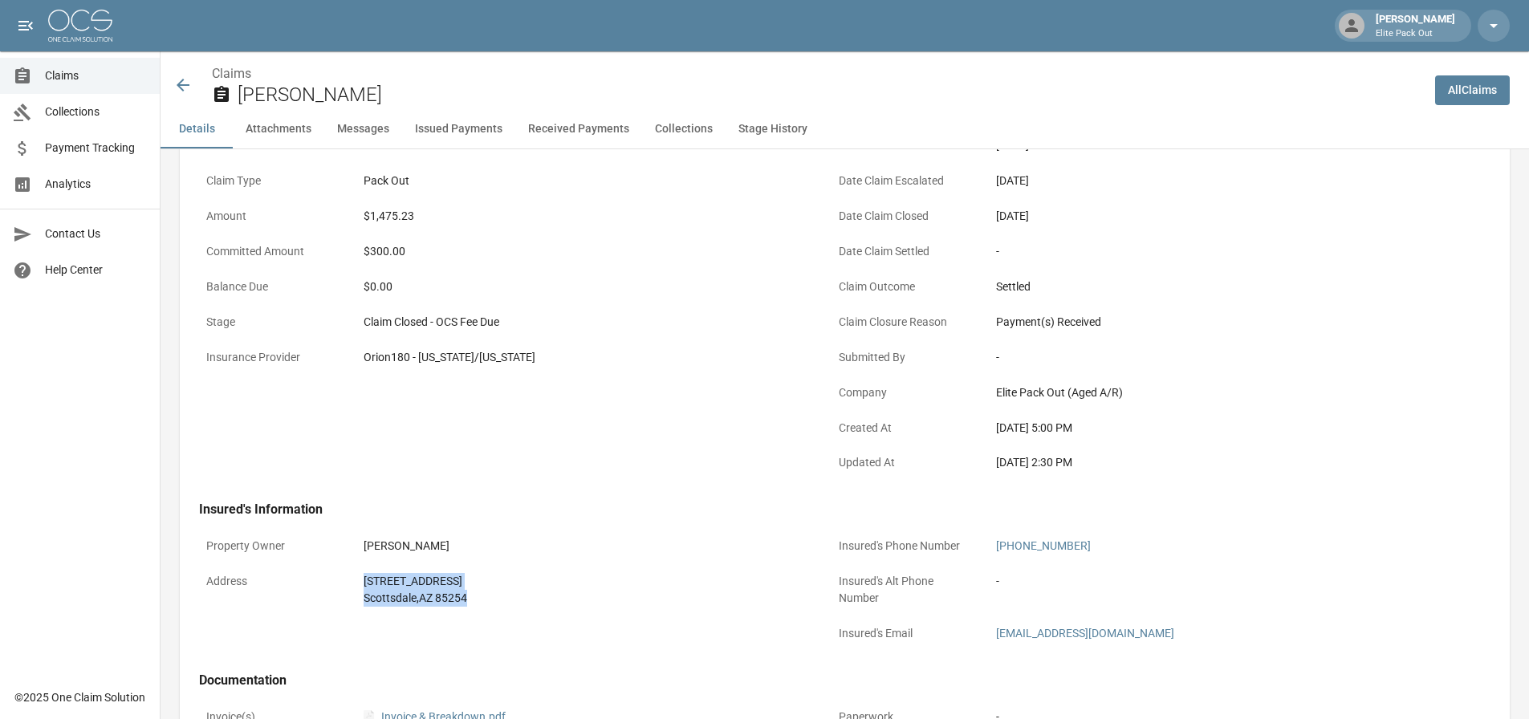
drag, startPoint x: 348, startPoint y: 572, endPoint x: 496, endPoint y: 602, distance: 150.7
click at [496, 602] on div "Address [STREET_ADDRESS]" at bounding box center [505, 590] width 613 height 48
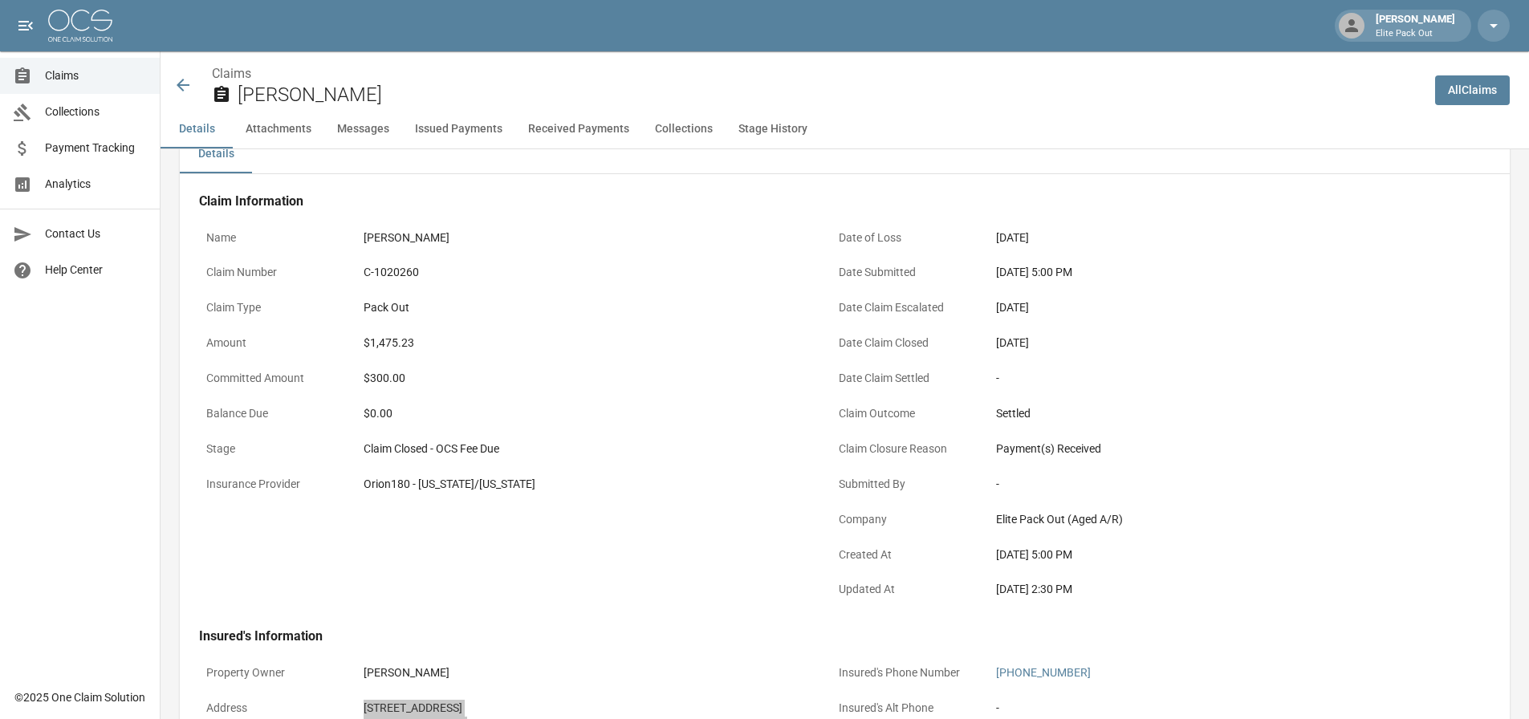
scroll to position [0, 0]
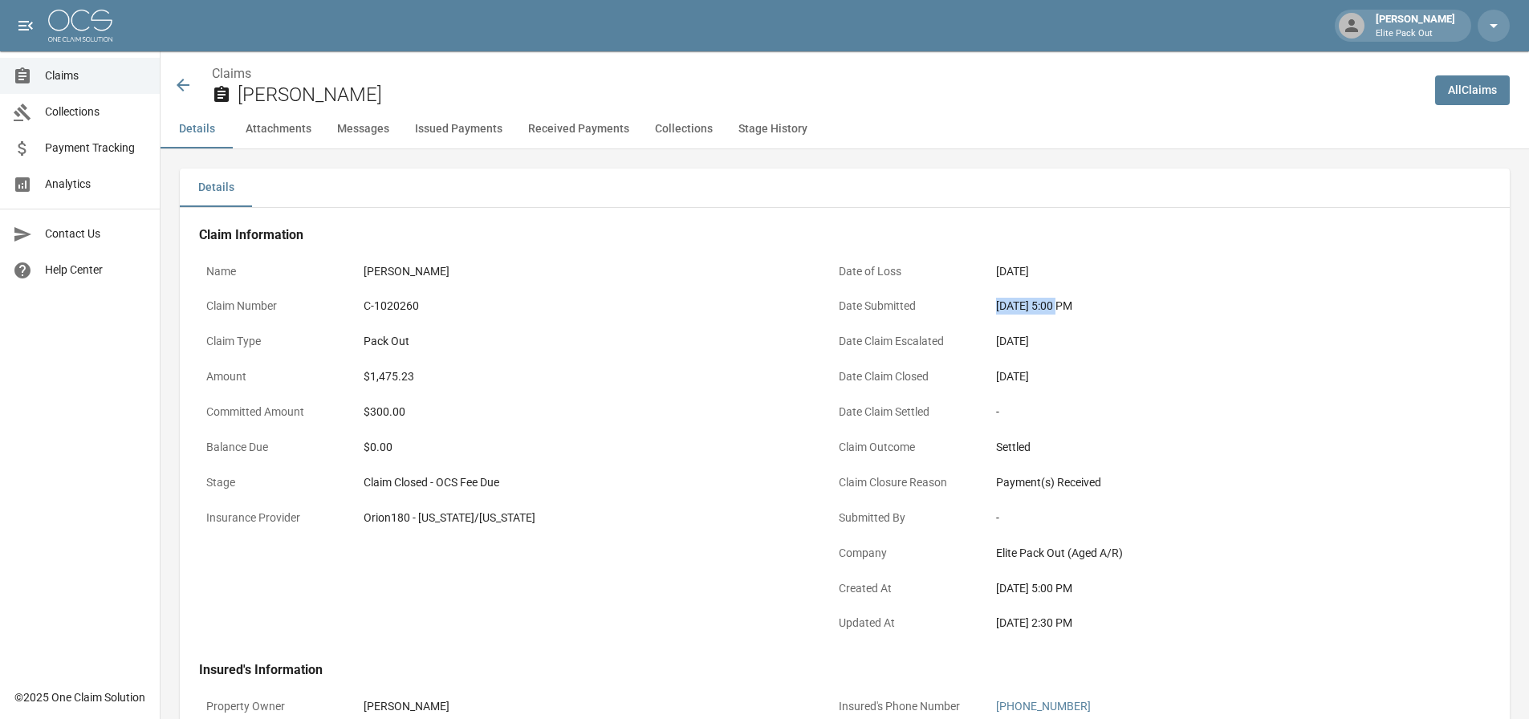
drag, startPoint x: 997, startPoint y: 304, endPoint x: 1061, endPoint y: 310, distance: 63.7
click at [1061, 310] on div "[DATE] 5:00 PM" at bounding box center [1217, 306] width 442 height 17
